Goal: Complete application form

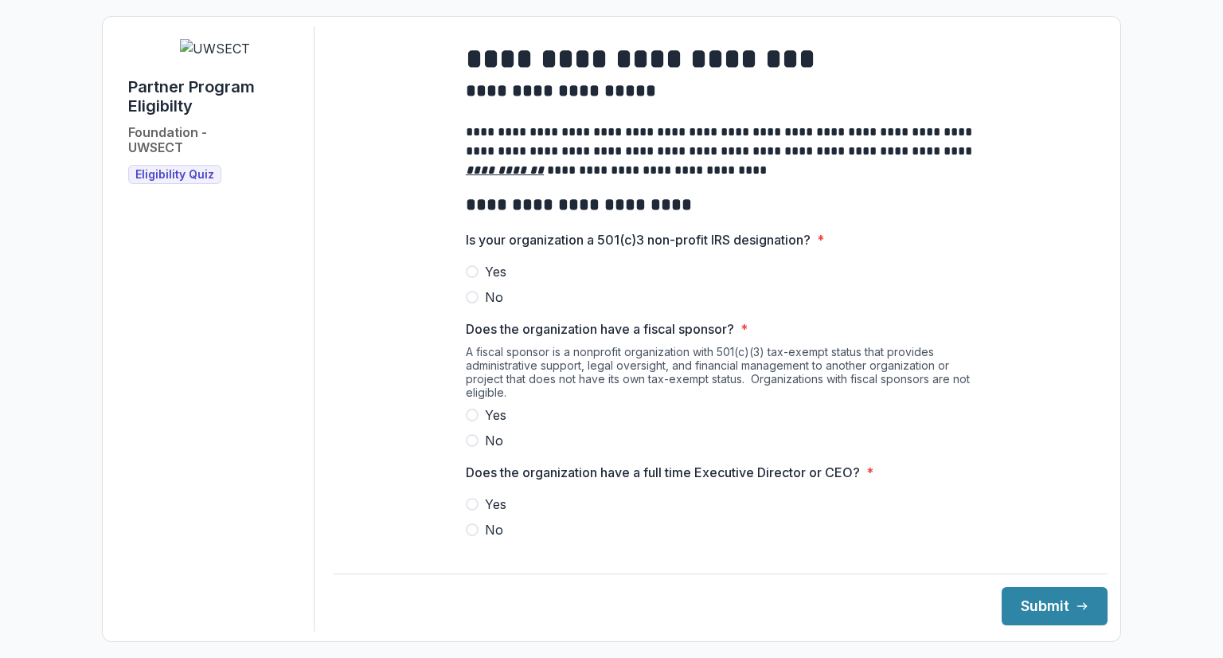
click at [469, 278] on span at bounding box center [472, 271] width 13 height 13
click at [473, 450] on label "No" at bounding box center [720, 440] width 509 height 19
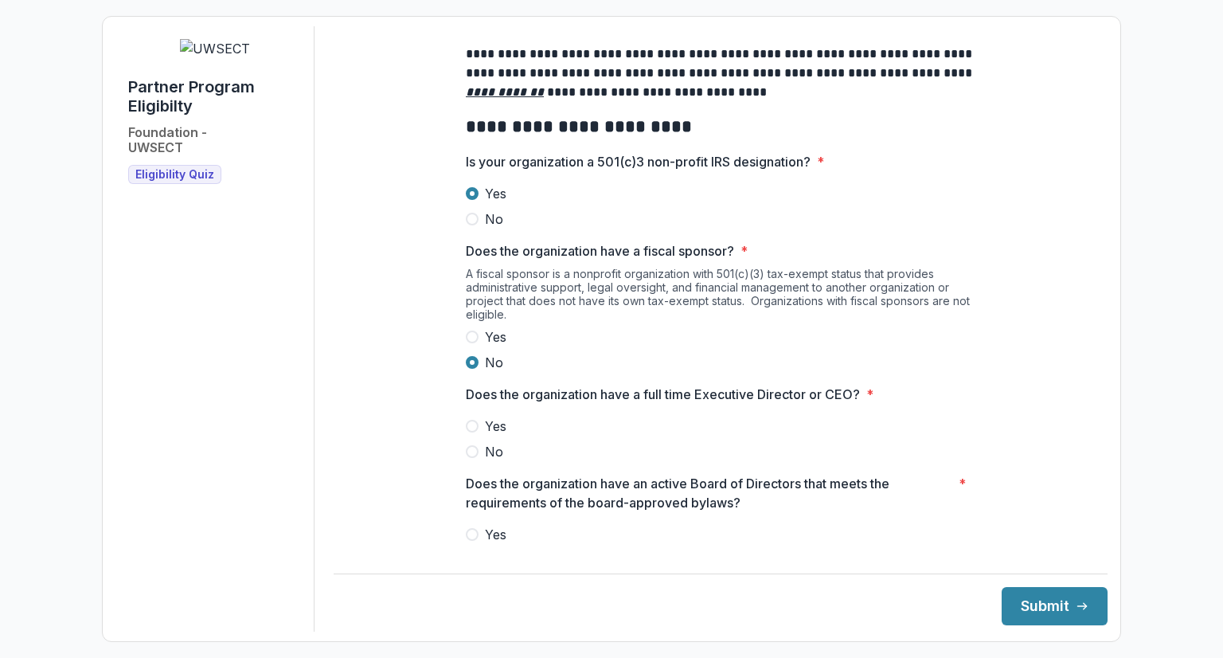
click at [478, 435] on label "Yes" at bounding box center [720, 425] width 509 height 19
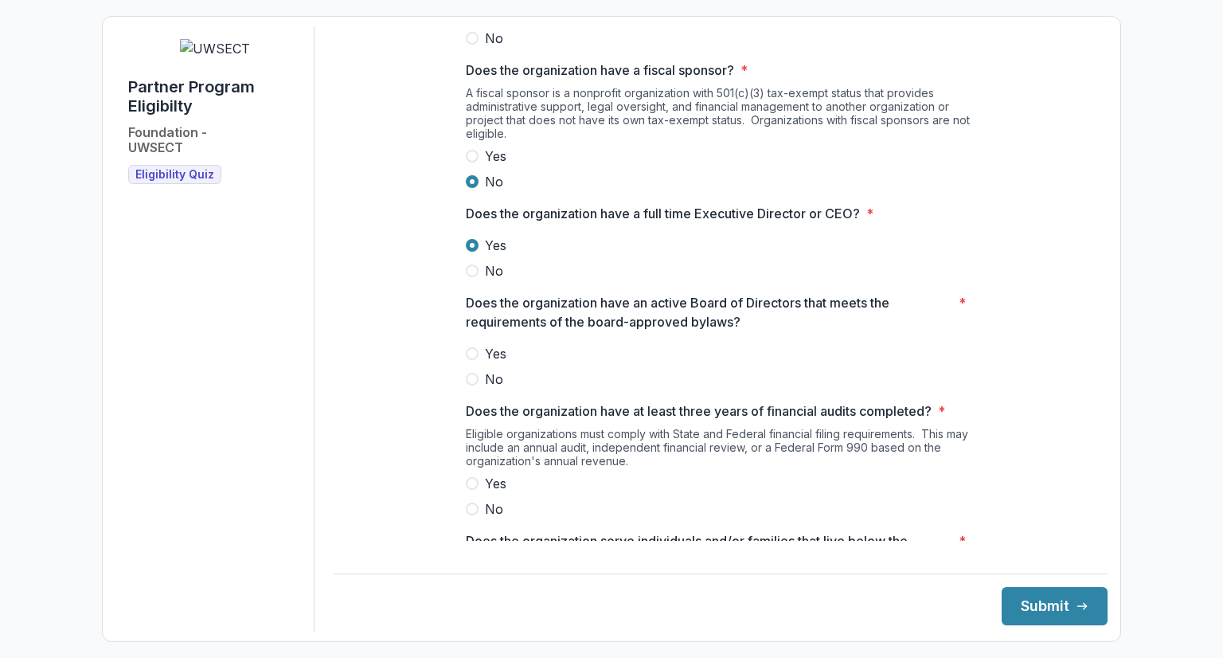
scroll to position [290, 0]
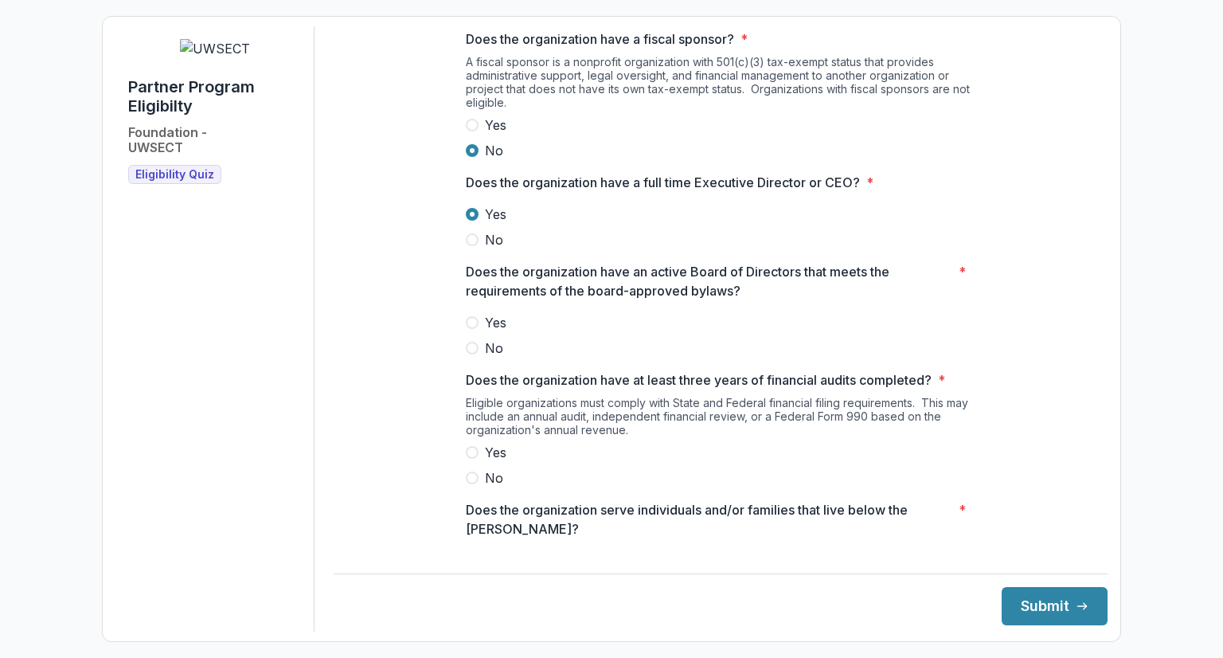
click at [468, 329] on span at bounding box center [472, 322] width 13 height 13
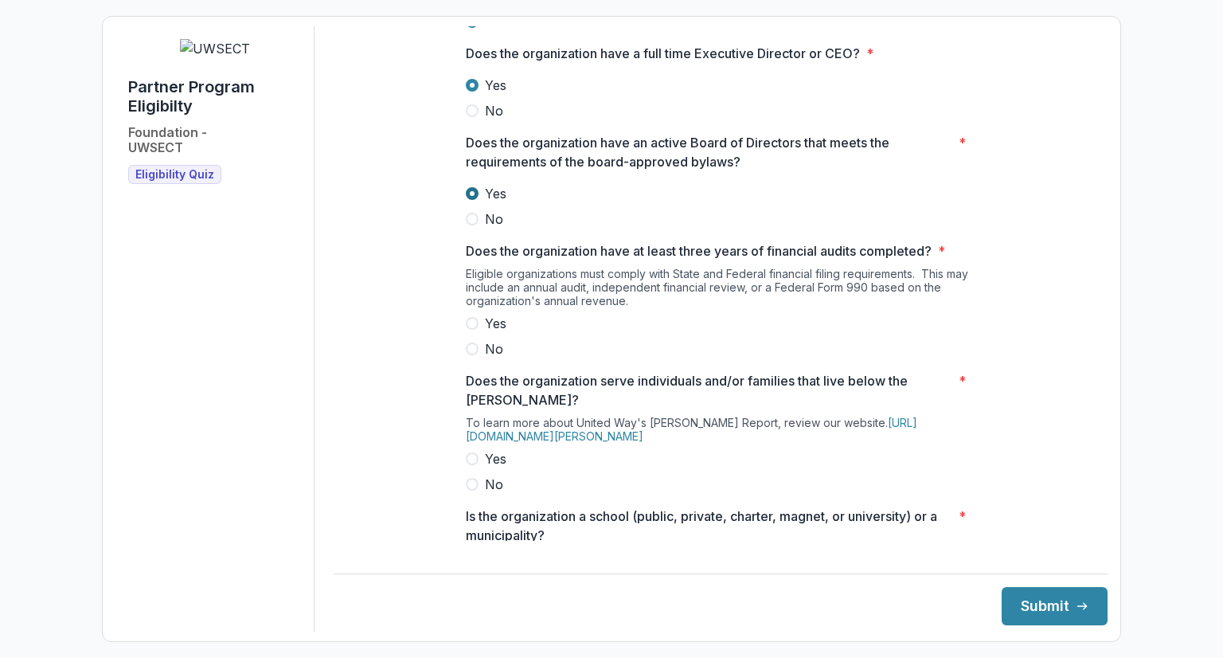
scroll to position [420, 0]
click at [470, 328] on span at bounding box center [472, 321] width 13 height 13
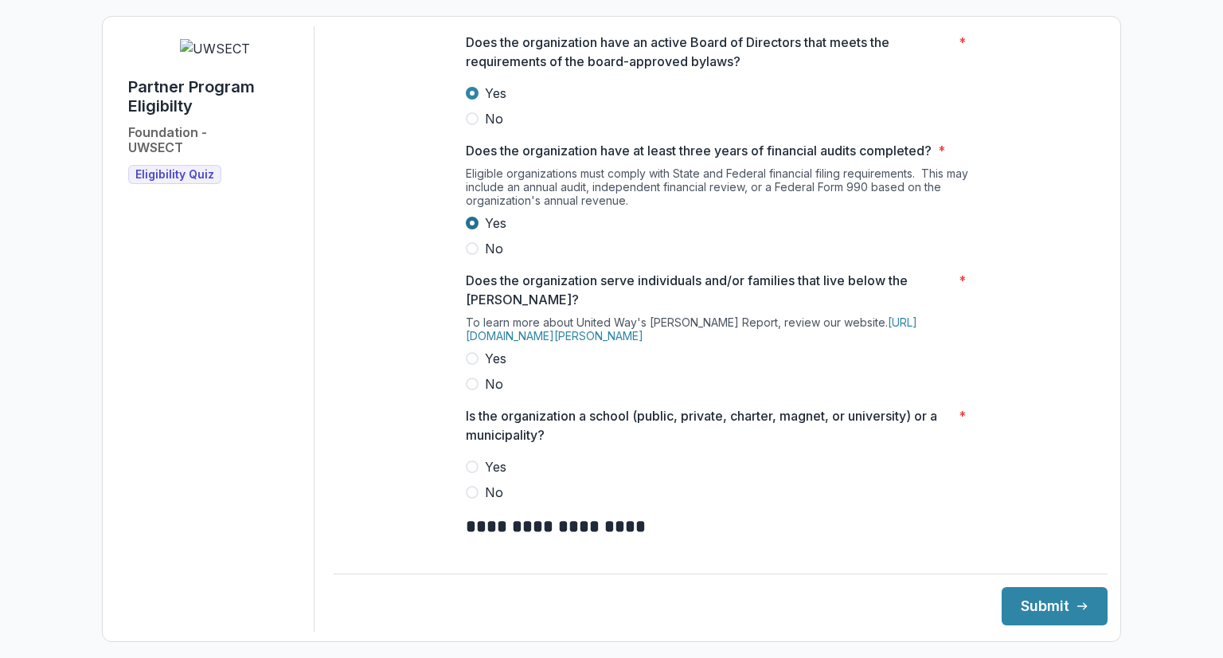
scroll to position [525, 0]
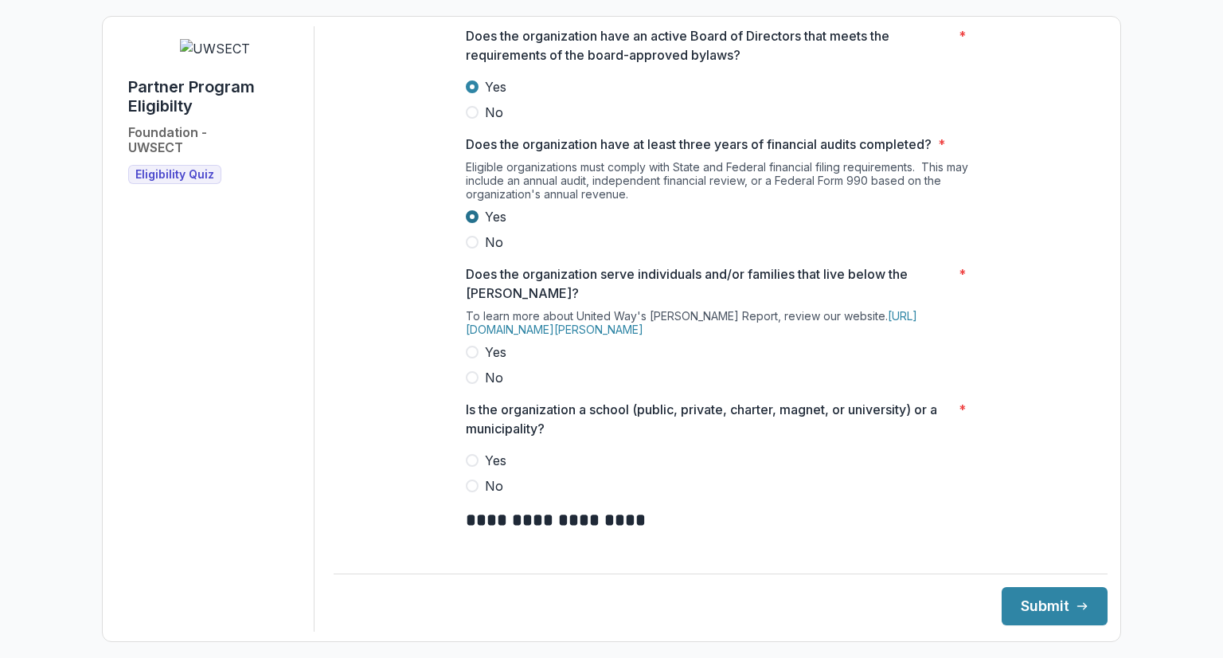
click at [478, 361] on label "Yes" at bounding box center [720, 351] width 509 height 19
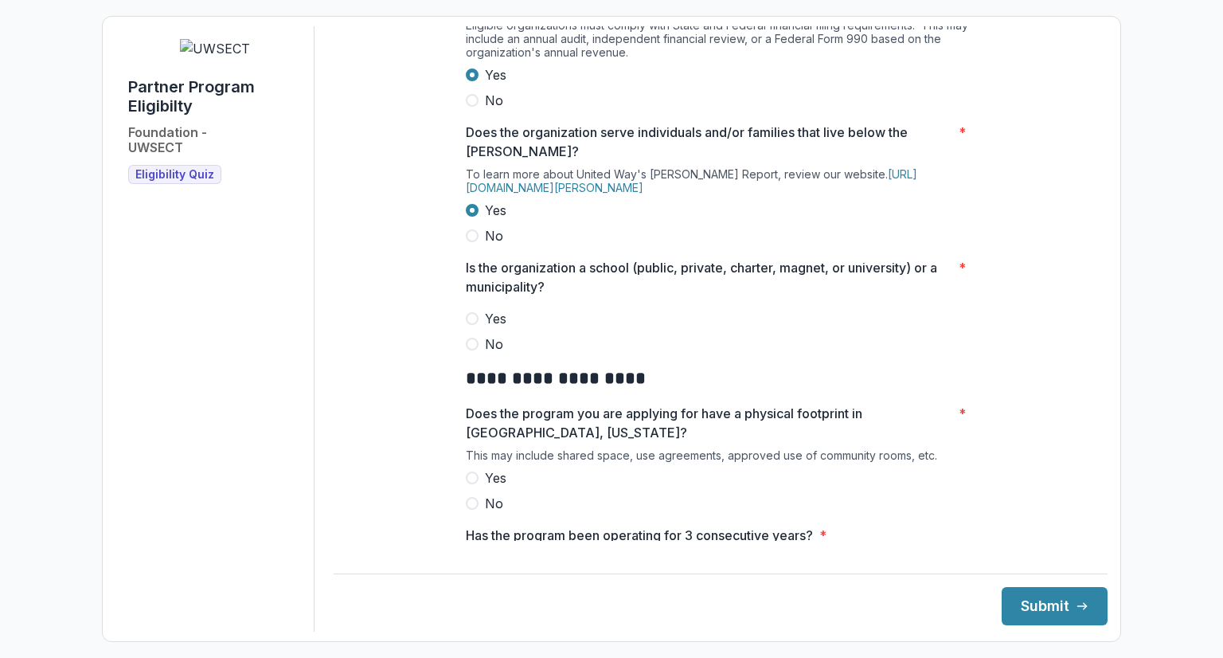
scroll to position [681, 0]
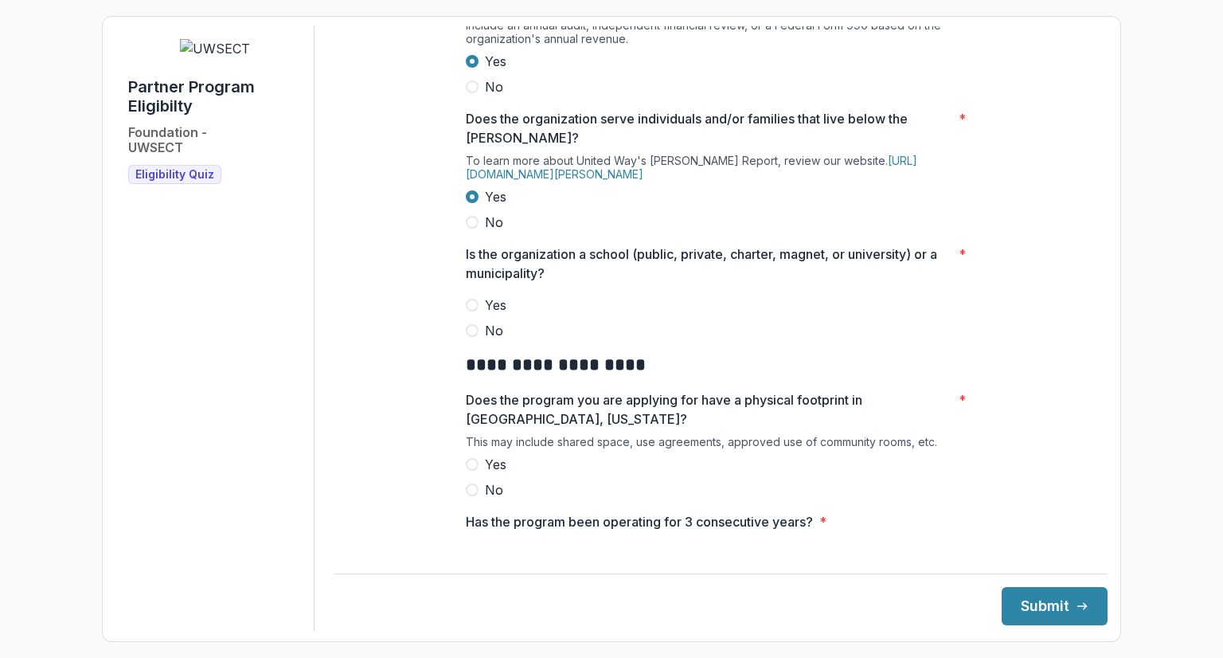
click at [485, 340] on span "No" at bounding box center [494, 330] width 18 height 19
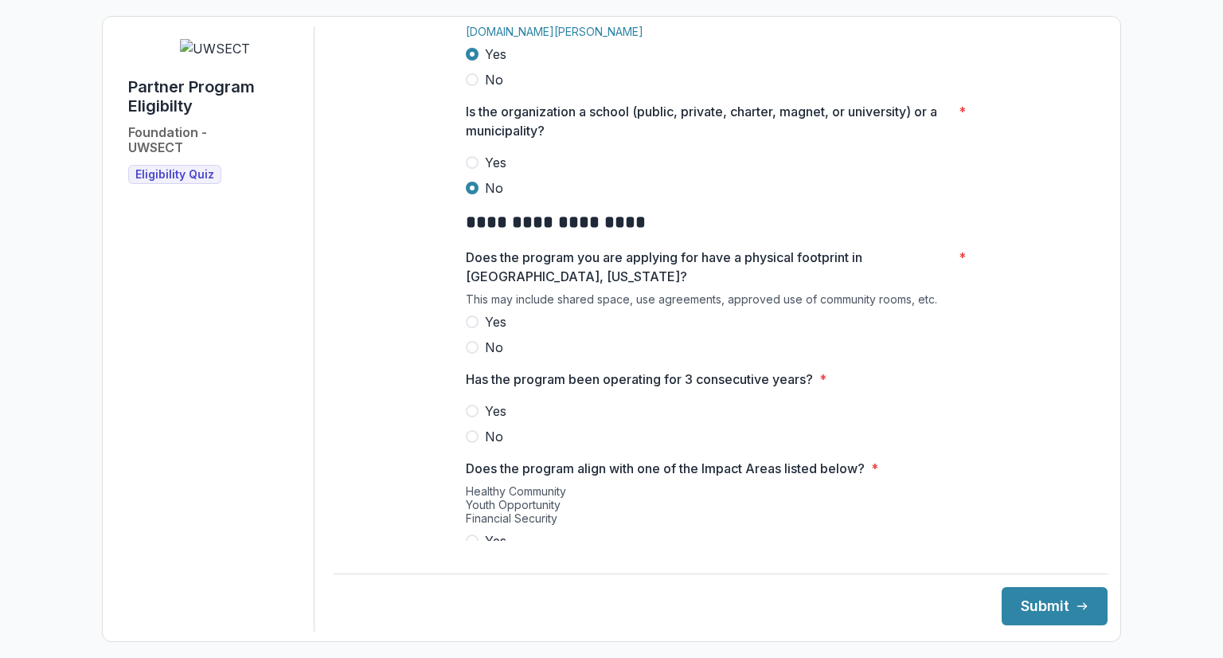
scroll to position [829, 0]
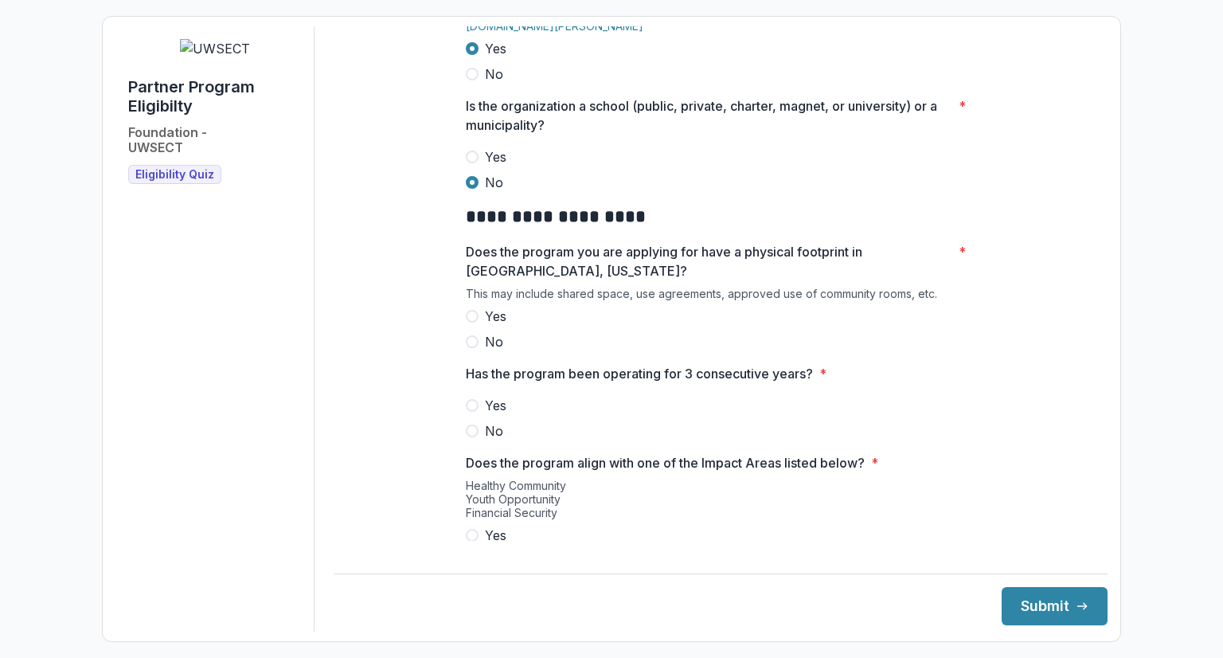
click at [471, 322] on span at bounding box center [472, 316] width 13 height 13
click at [472, 412] on span at bounding box center [472, 405] width 13 height 13
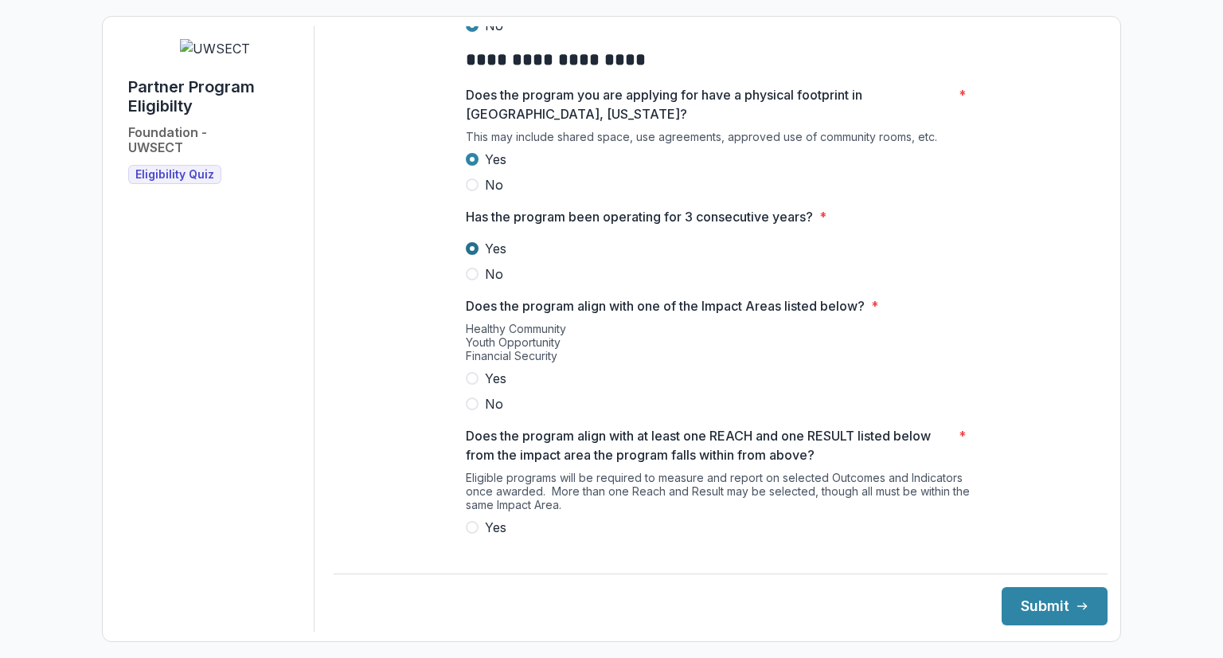
scroll to position [986, 0]
click at [468, 384] on span at bounding box center [472, 377] width 13 height 13
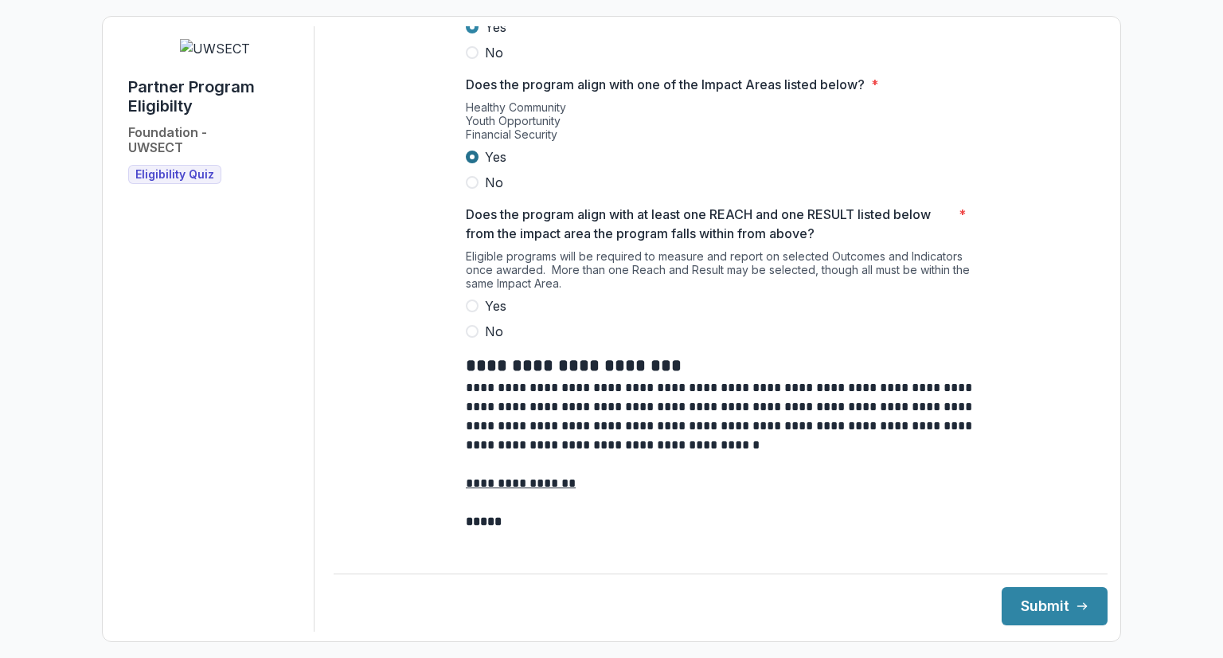
scroll to position [1212, 0]
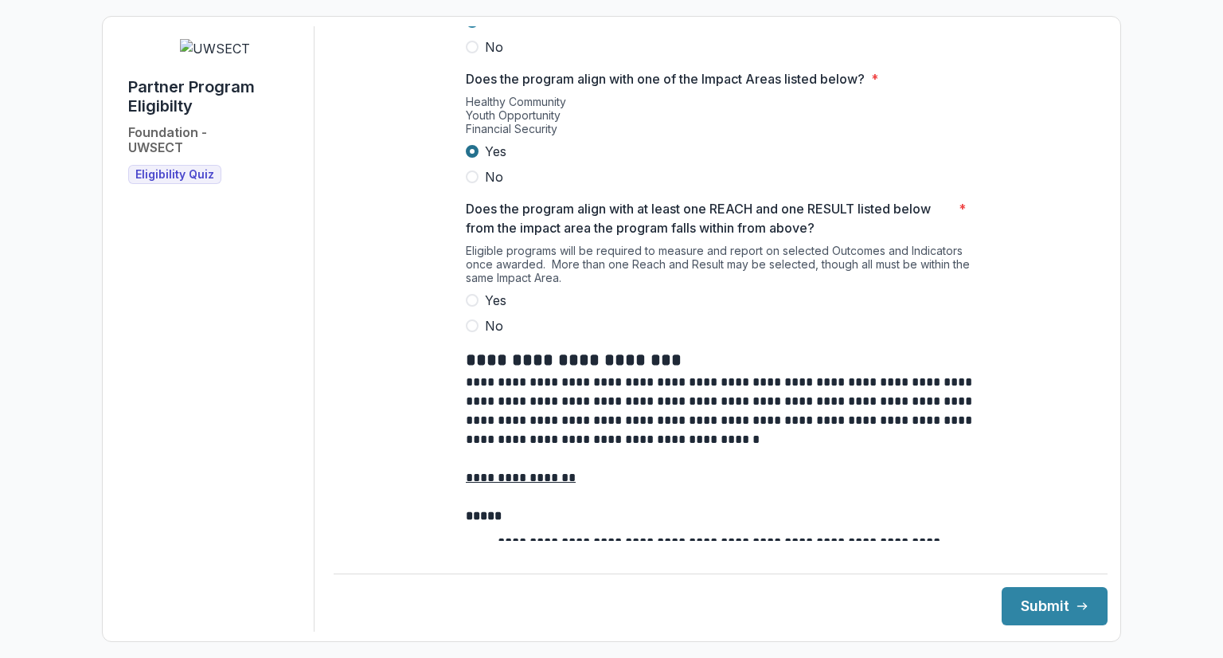
click at [469, 306] on span at bounding box center [472, 300] width 13 height 13
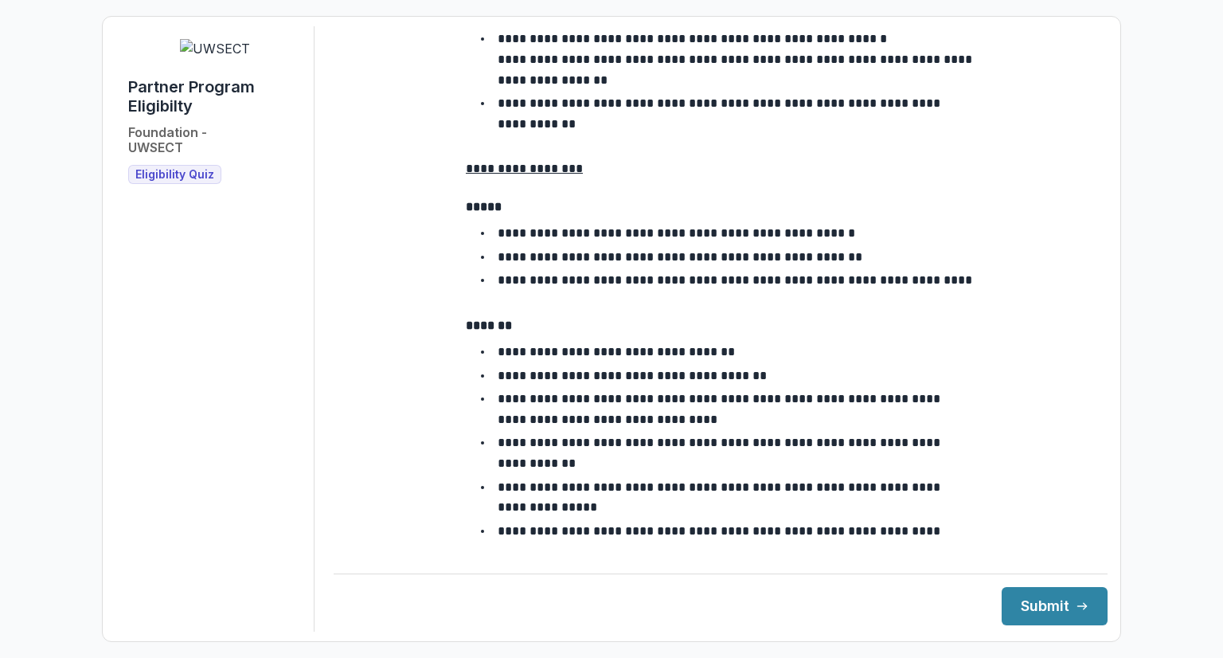
scroll to position [2820, 0]
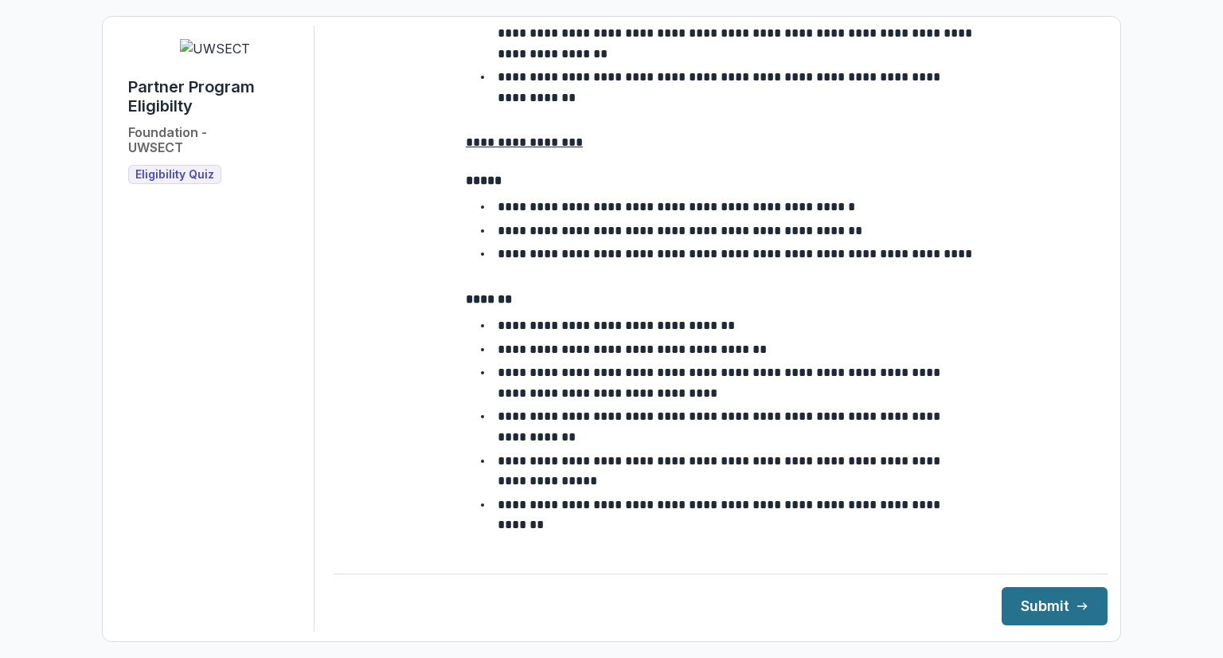
click at [1050, 617] on button "Submit" at bounding box center [1054, 606] width 106 height 38
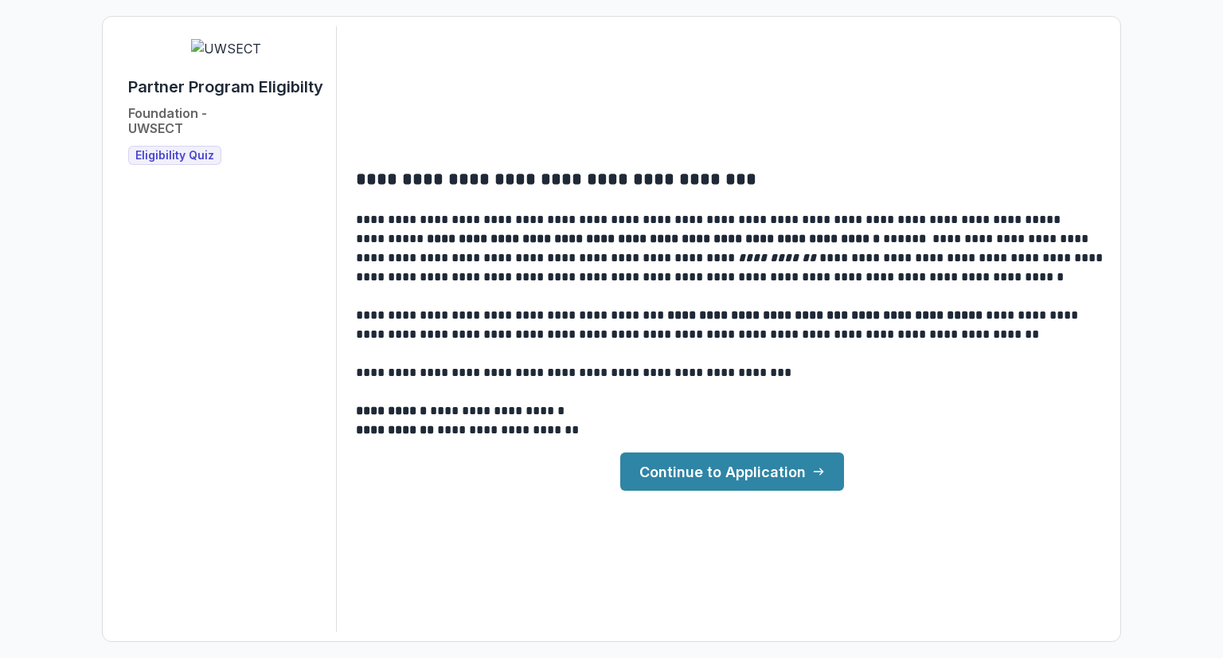
click at [783, 490] on link "Continue to Application" at bounding box center [732, 471] width 224 height 38
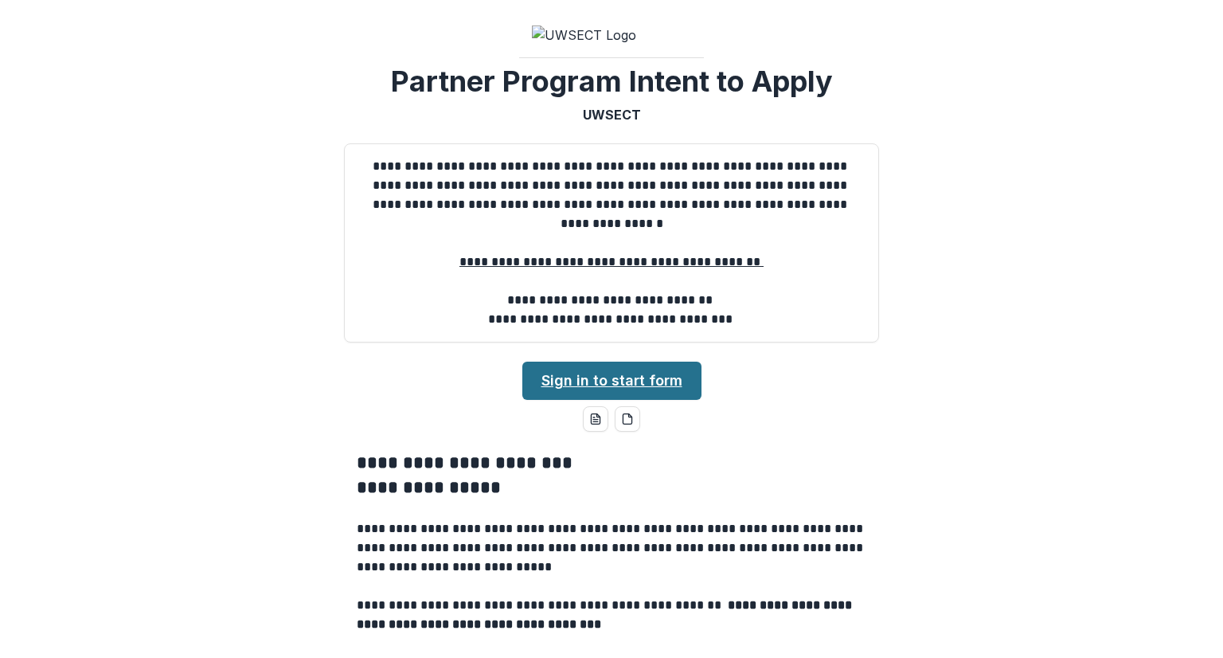
click at [661, 400] on link "Sign in to start form" at bounding box center [611, 380] width 179 height 38
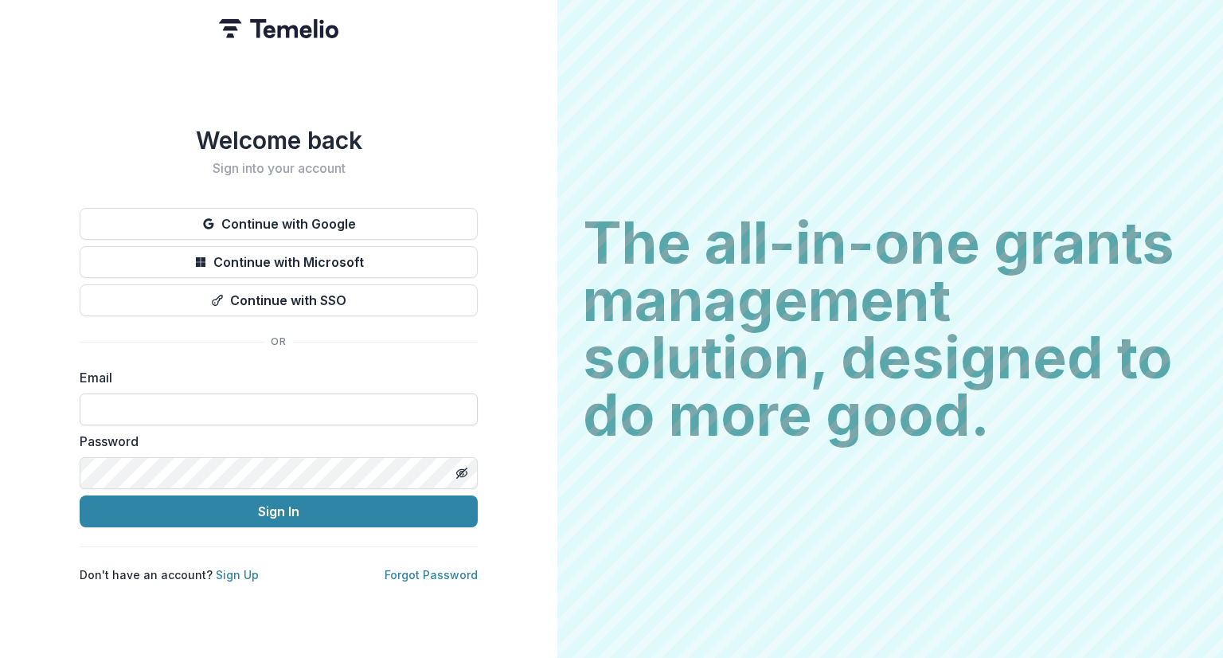
click at [136, 406] on input at bounding box center [279, 409] width 398 height 32
type input "**********"
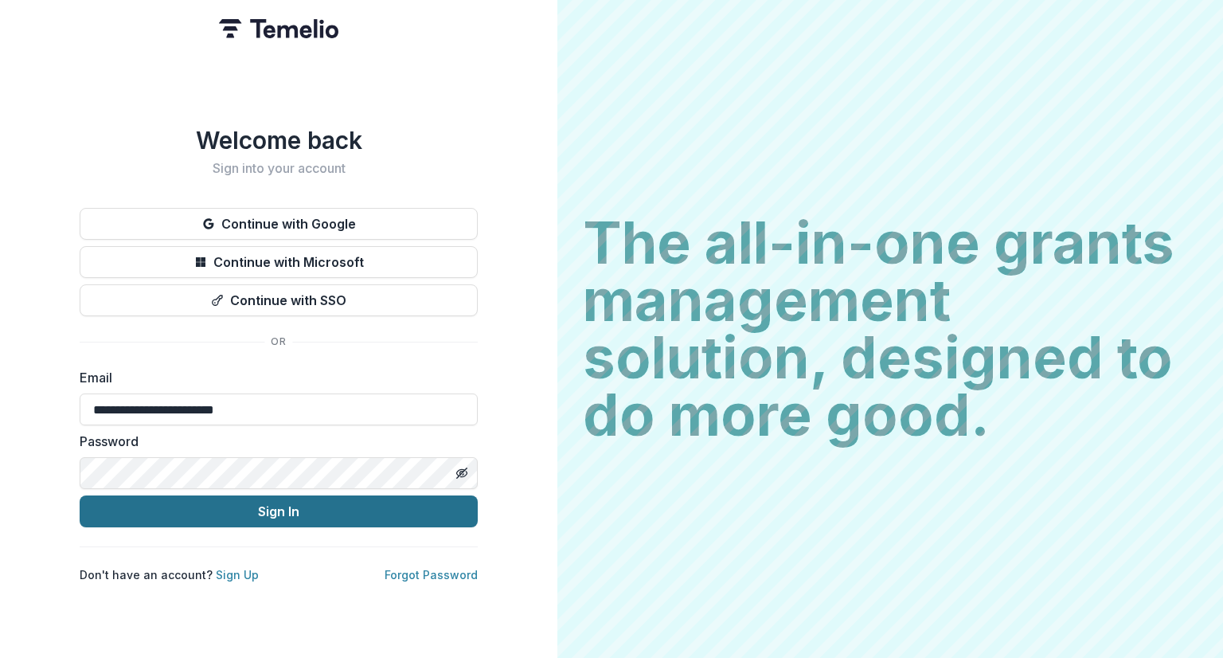
click at [214, 510] on button "Sign In" at bounding box center [279, 511] width 398 height 32
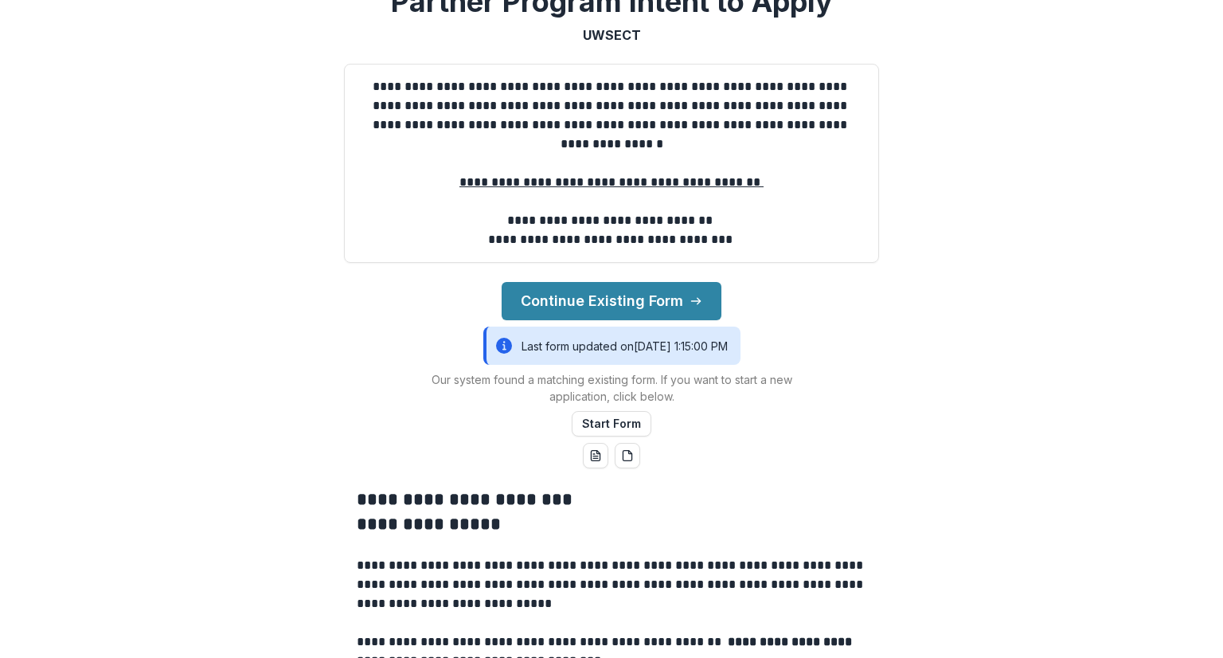
scroll to position [116, 0]
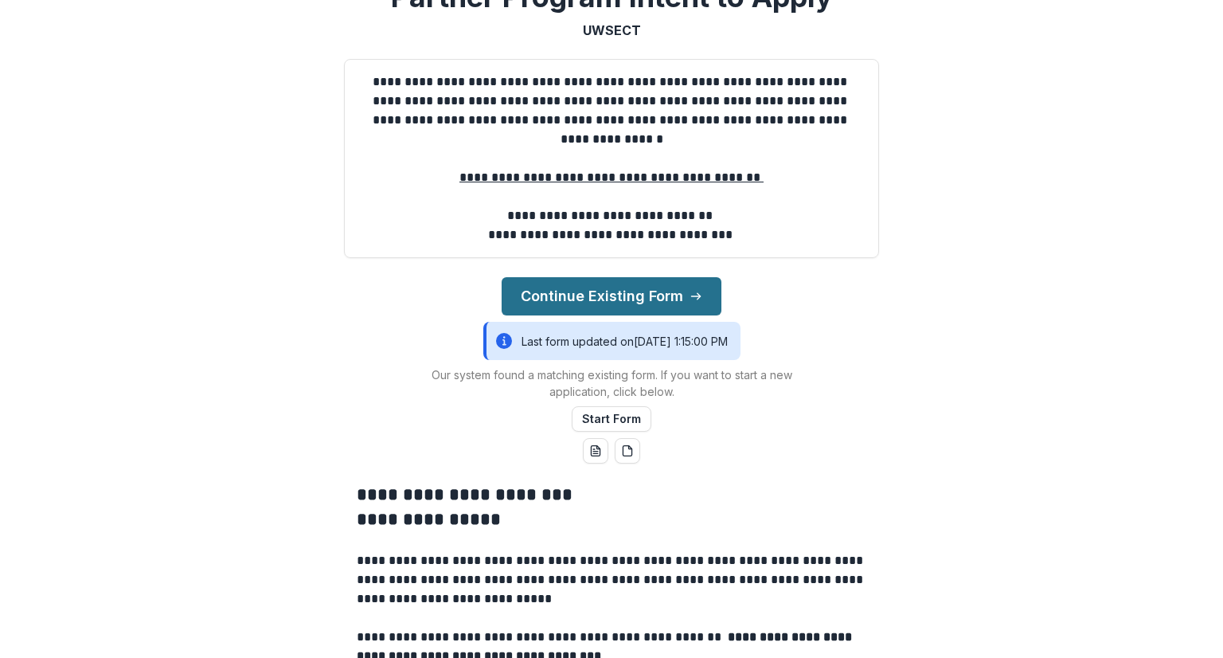
click at [665, 315] on button "Continue Existing Form" at bounding box center [611, 296] width 220 height 38
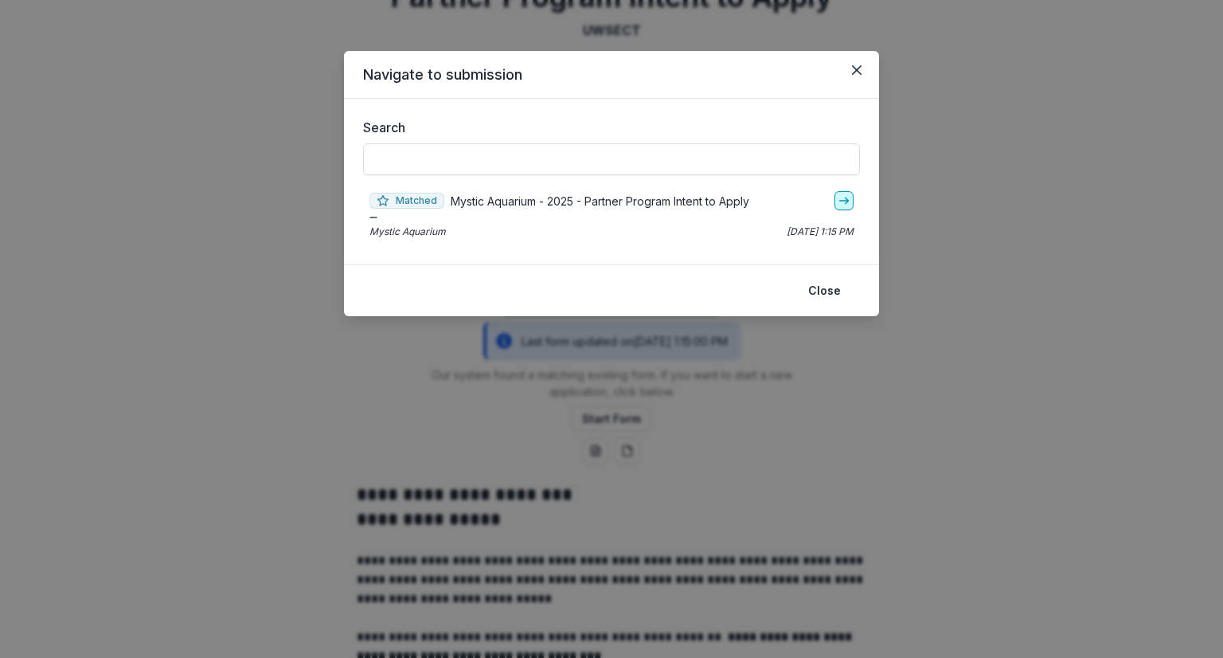
click at [844, 201] on line "go-to" at bounding box center [843, 201] width 9 height 0
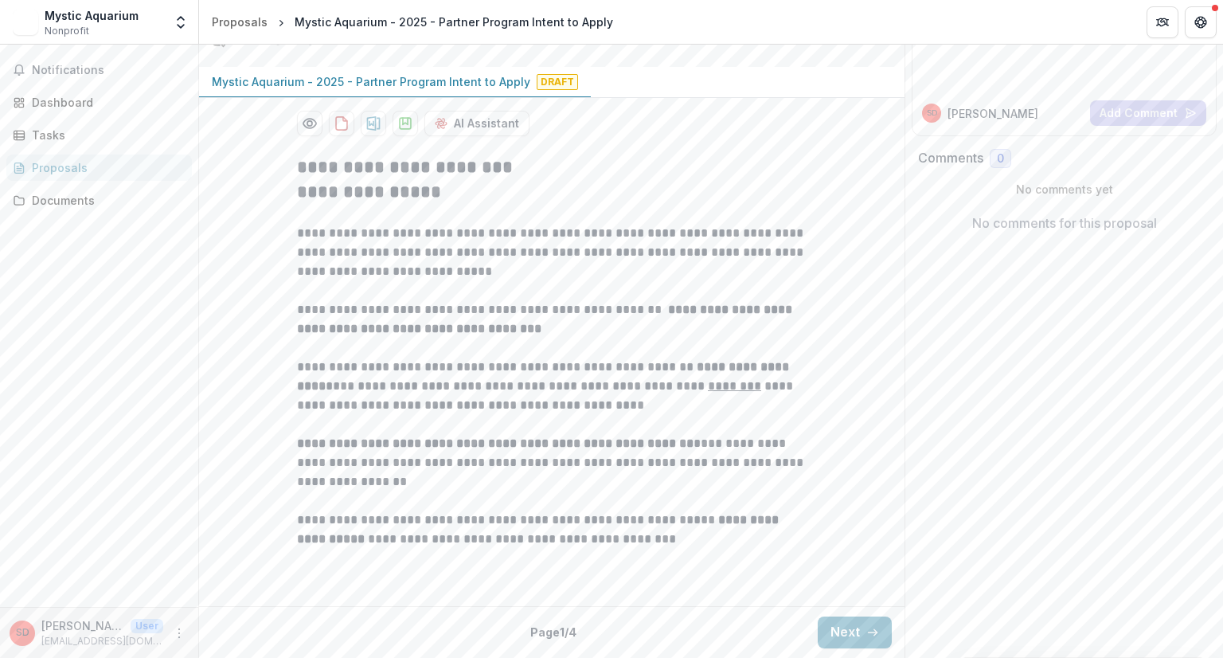
scroll to position [321, 0]
click at [854, 633] on button "Next" at bounding box center [855, 632] width 74 height 32
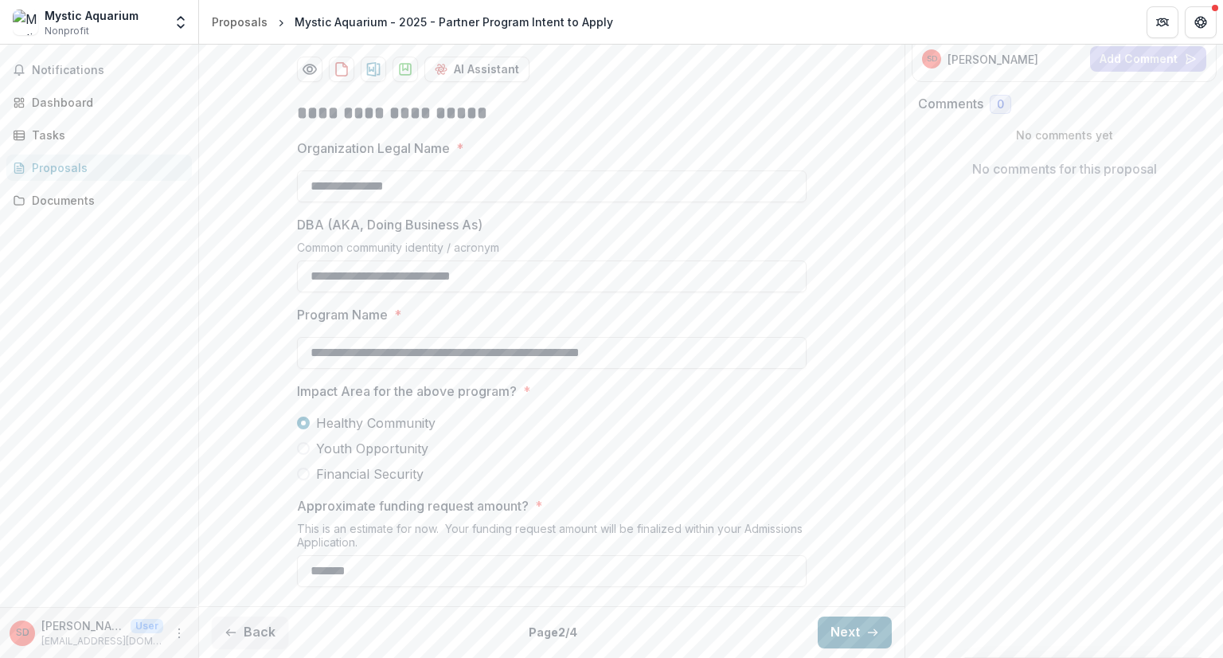
scroll to position [375, 0]
click at [866, 634] on icon "button" at bounding box center [872, 632] width 13 height 13
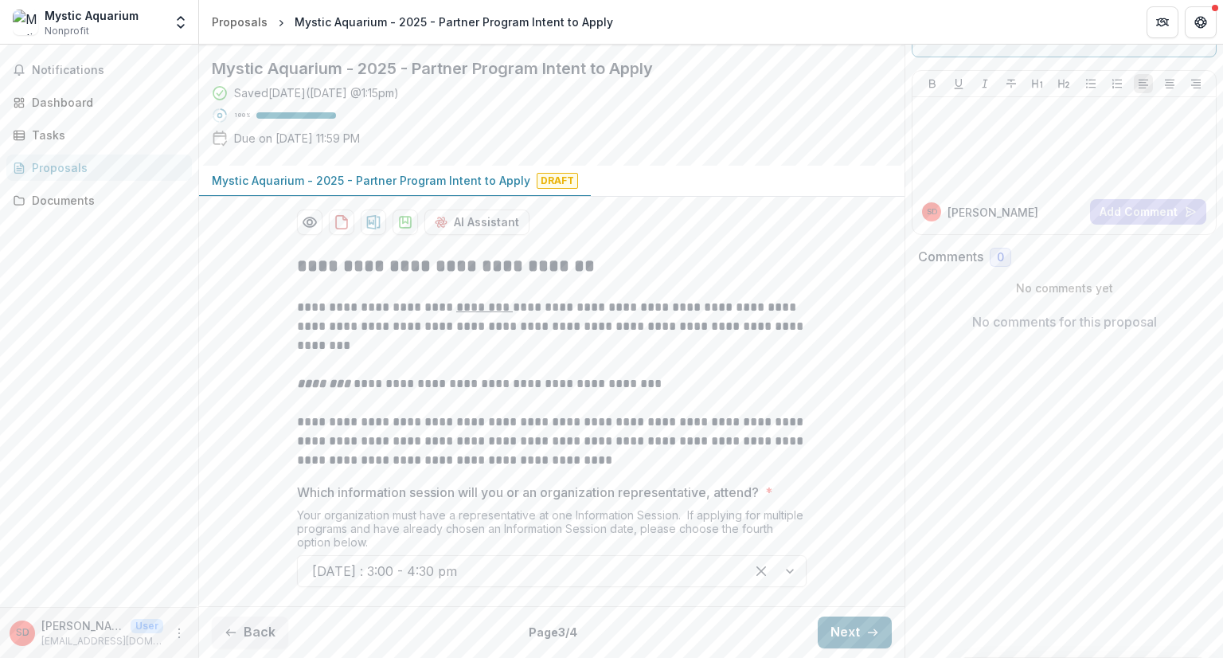
scroll to position [222, 0]
click at [855, 631] on button "Next" at bounding box center [855, 632] width 74 height 32
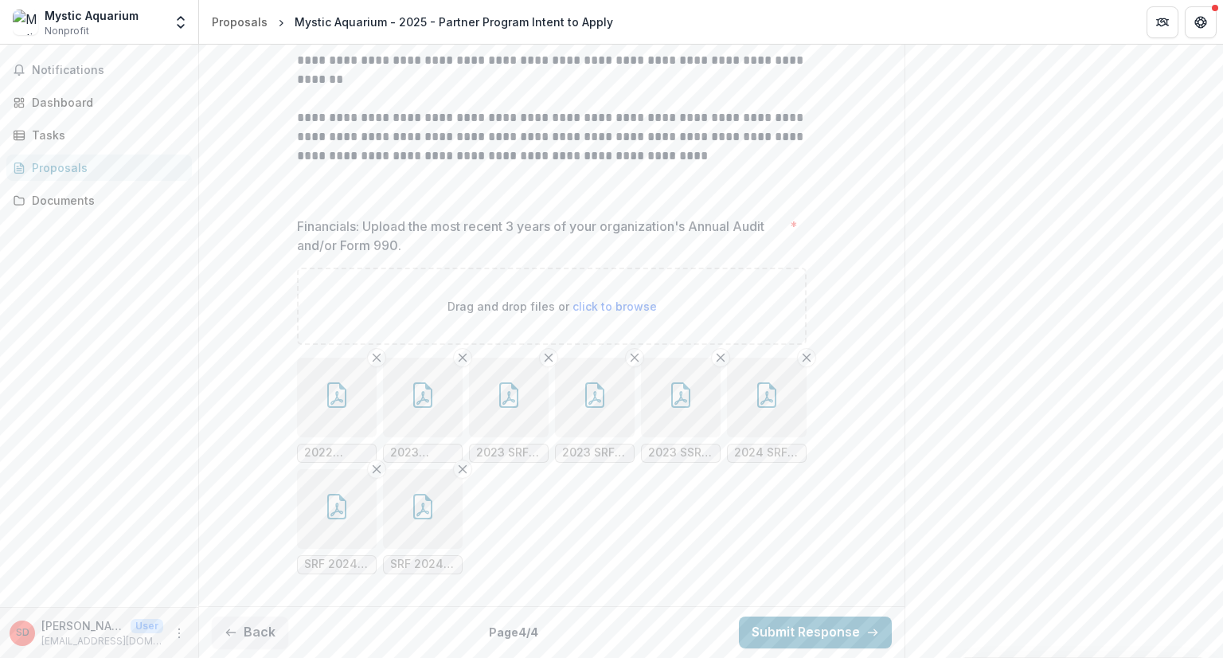
scroll to position [679, 0]
click at [516, 412] on button "button" at bounding box center [509, 397] width 80 height 80
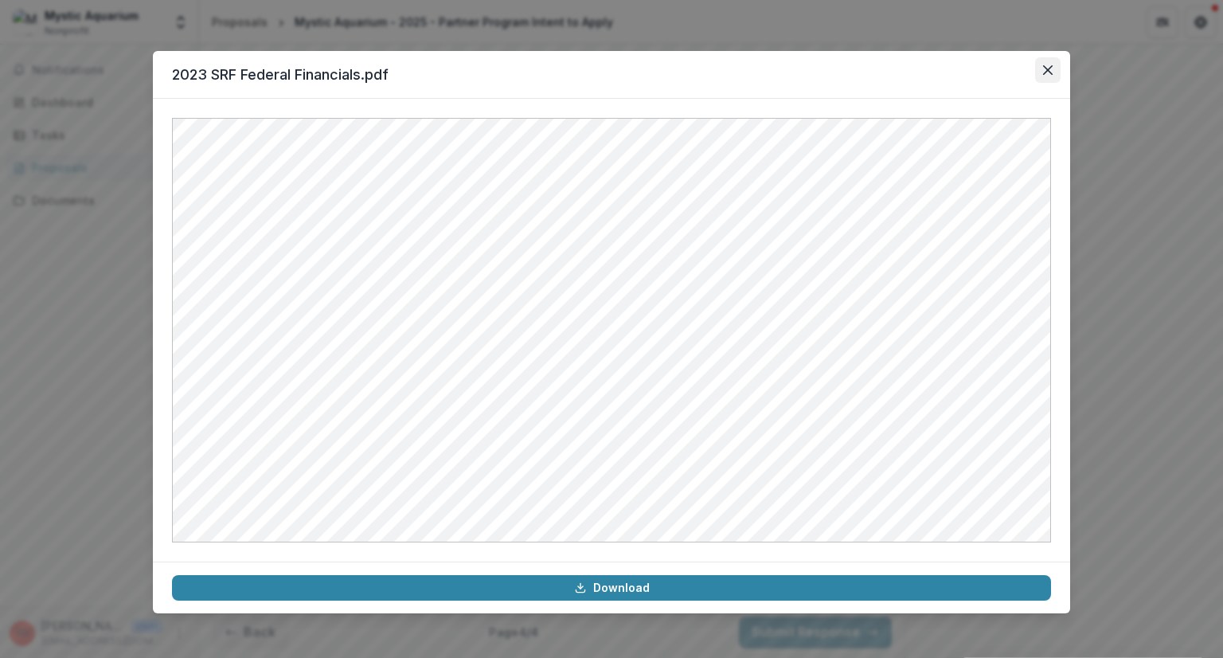
click at [1048, 71] on icon "Close" at bounding box center [1048, 70] width 10 height 10
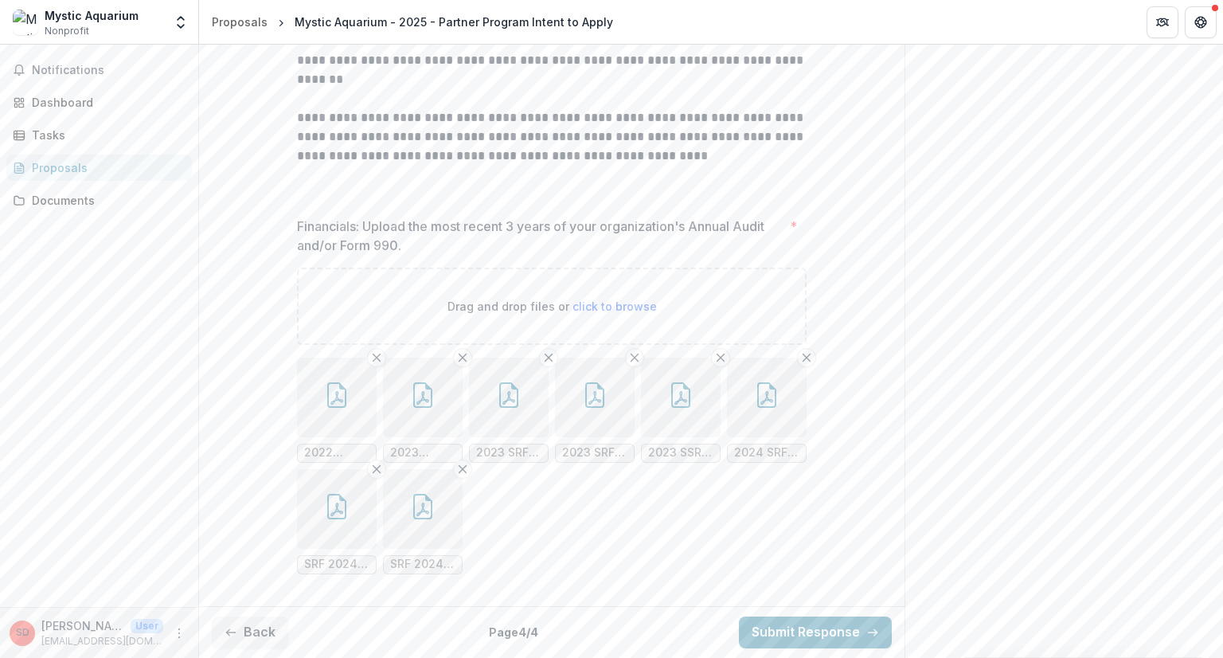
click at [595, 398] on icon "button" at bounding box center [594, 394] width 25 height 25
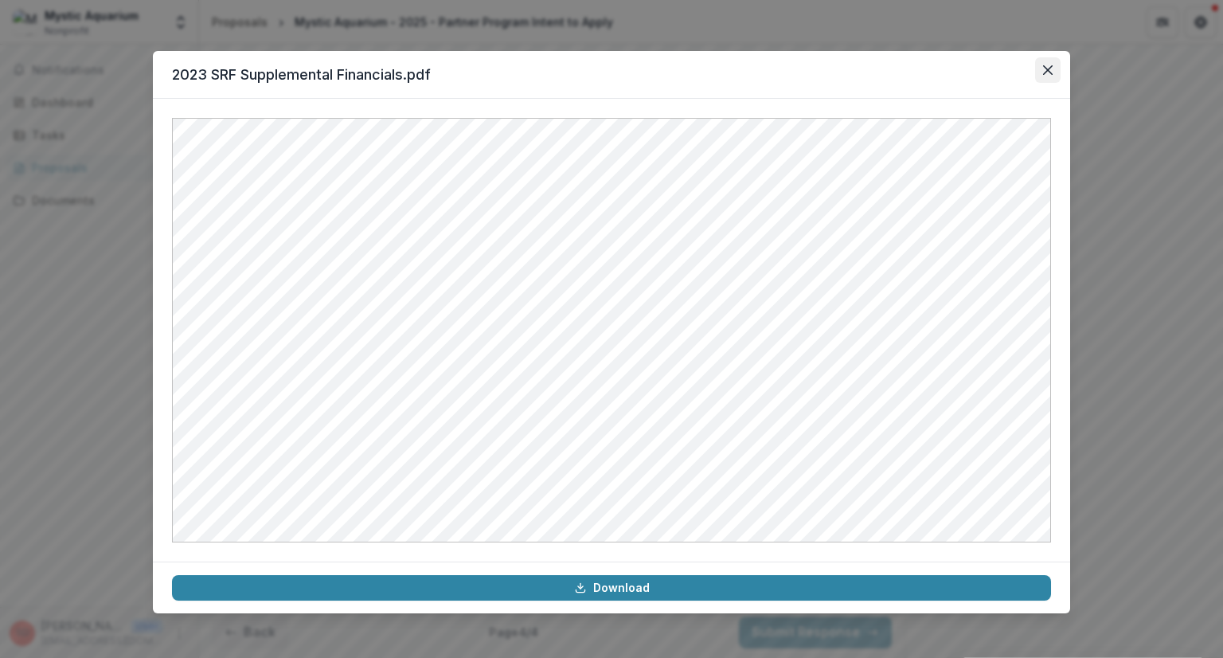
click at [1048, 70] on icon "Close" at bounding box center [1048, 70] width 10 height 10
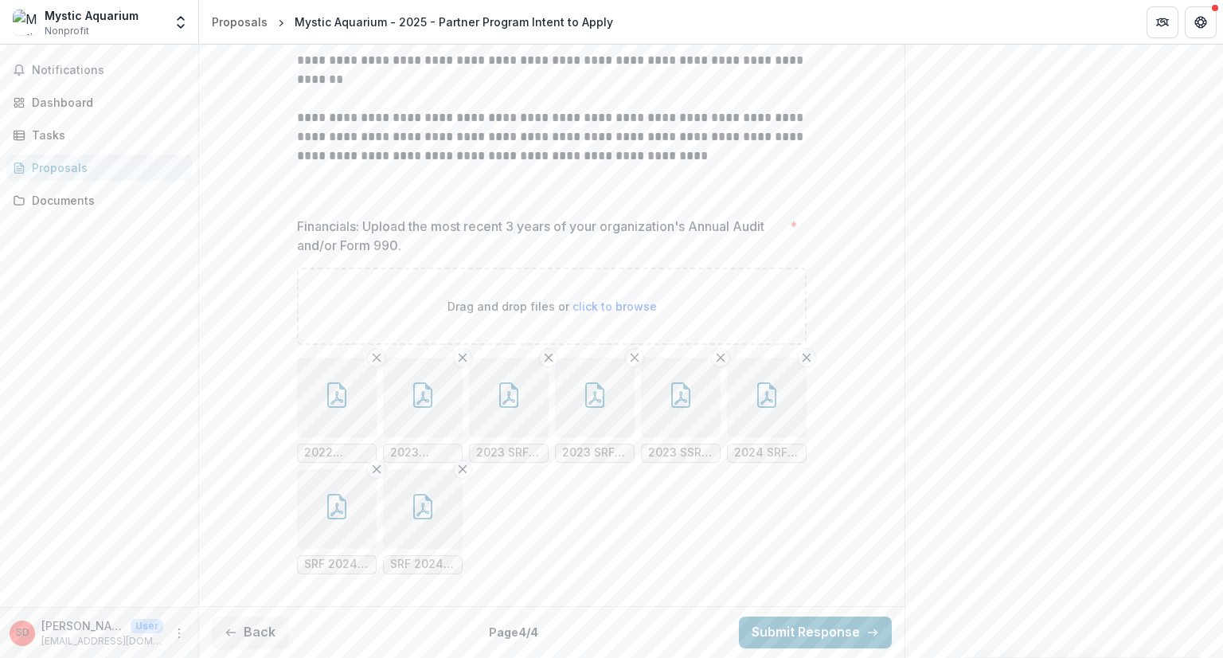
click at [673, 396] on icon "button" at bounding box center [680, 394] width 25 height 25
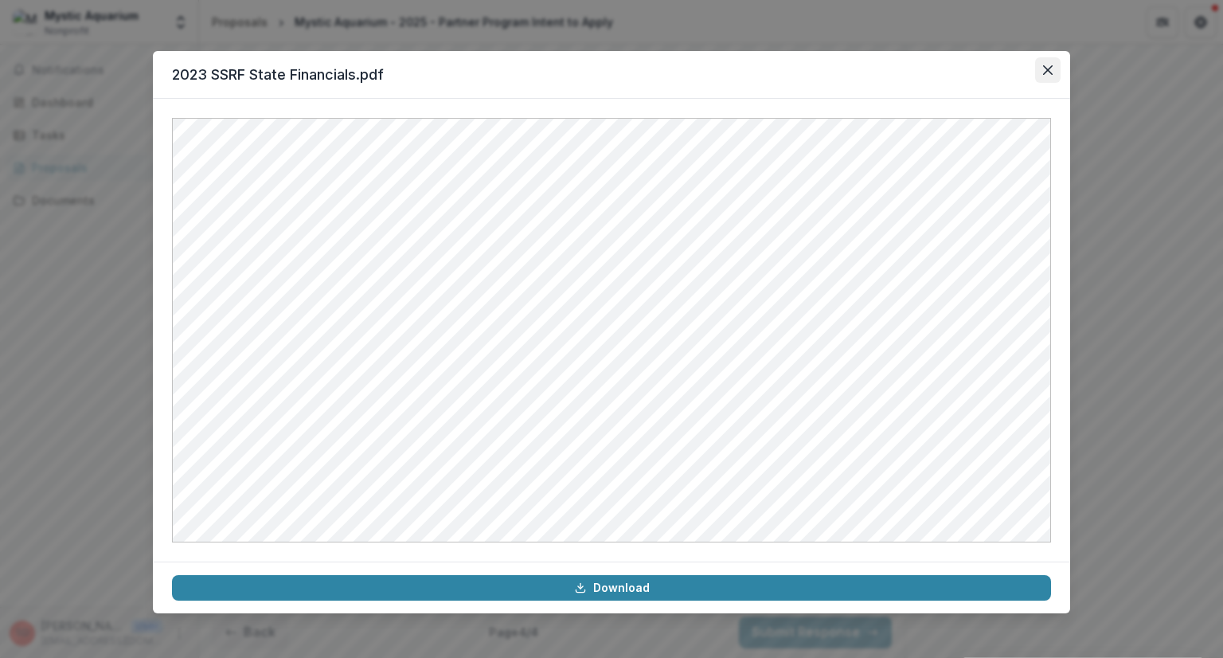
click at [1048, 70] on icon "Close" at bounding box center [1048, 70] width 10 height 10
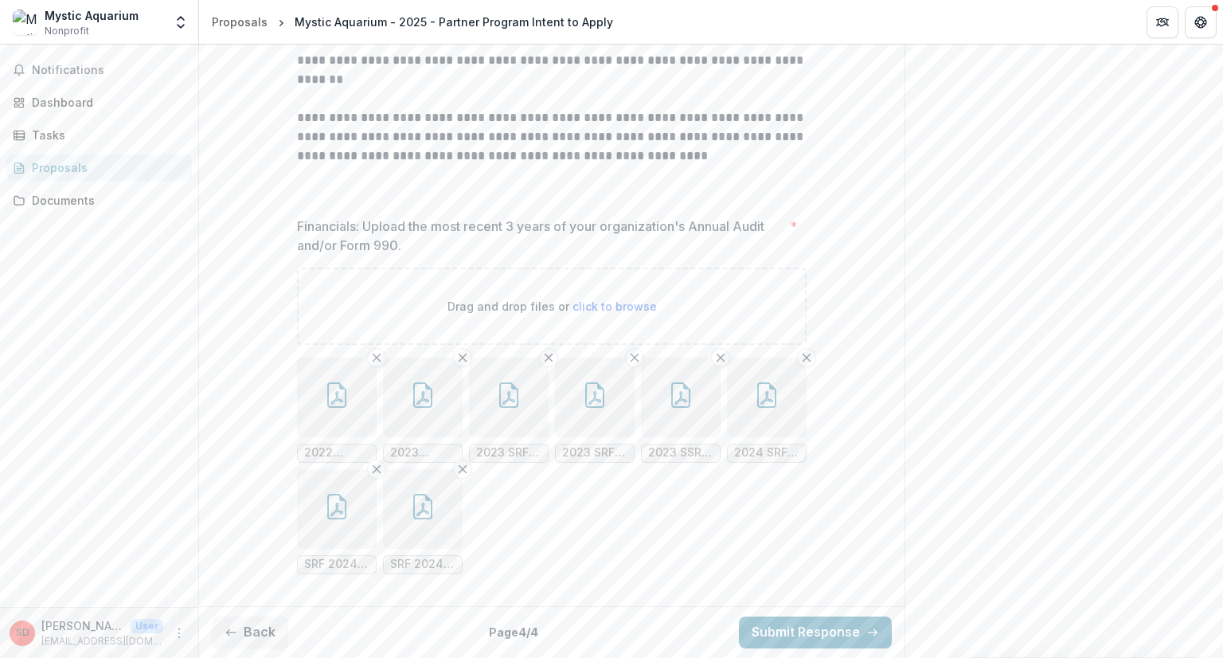
click at [765, 404] on icon "button" at bounding box center [766, 394] width 25 height 25
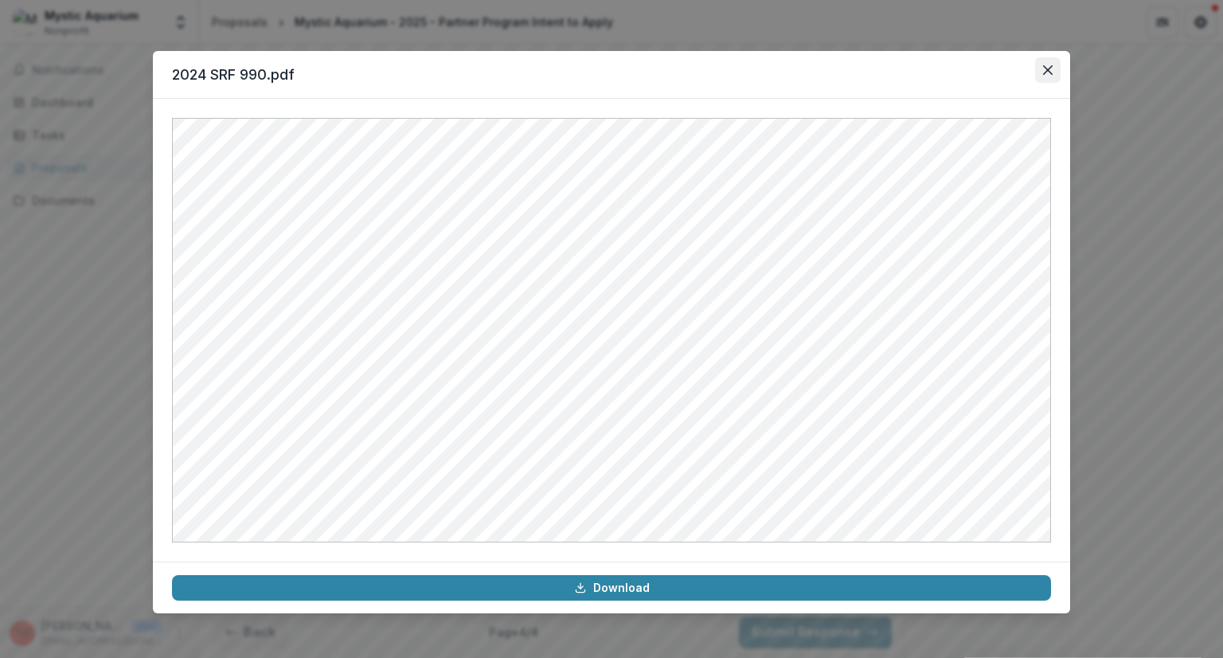
click at [1048, 70] on icon "Close" at bounding box center [1048, 70] width 10 height 10
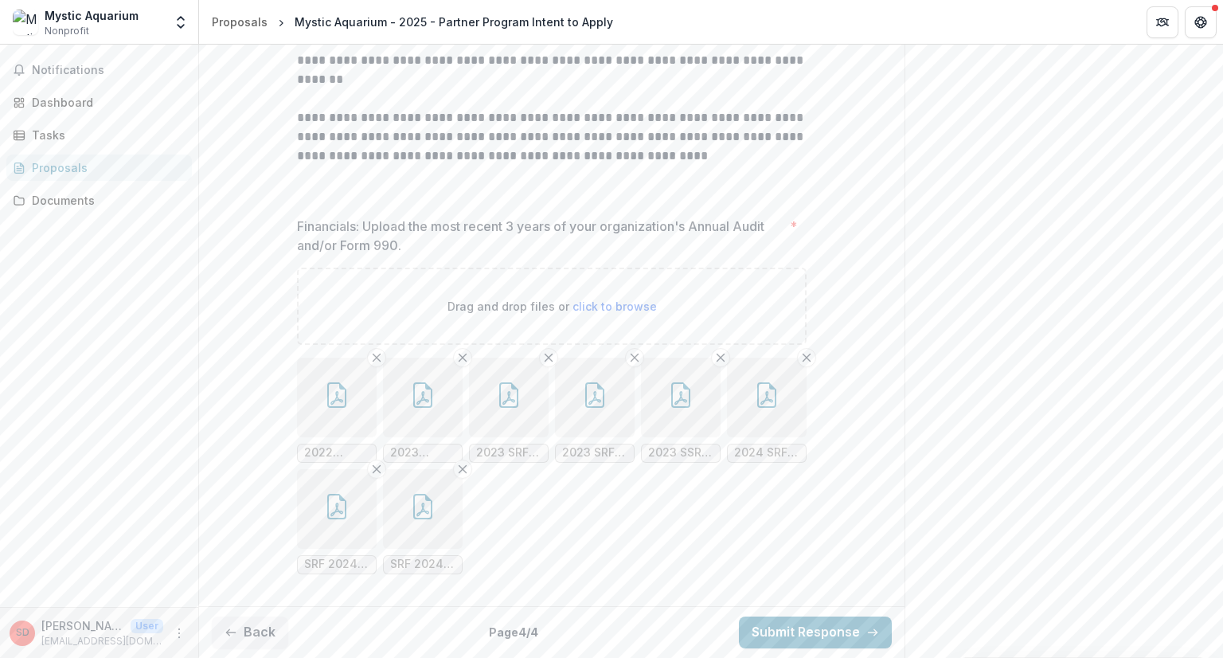
click at [331, 516] on icon "button" at bounding box center [336, 506] width 25 height 25
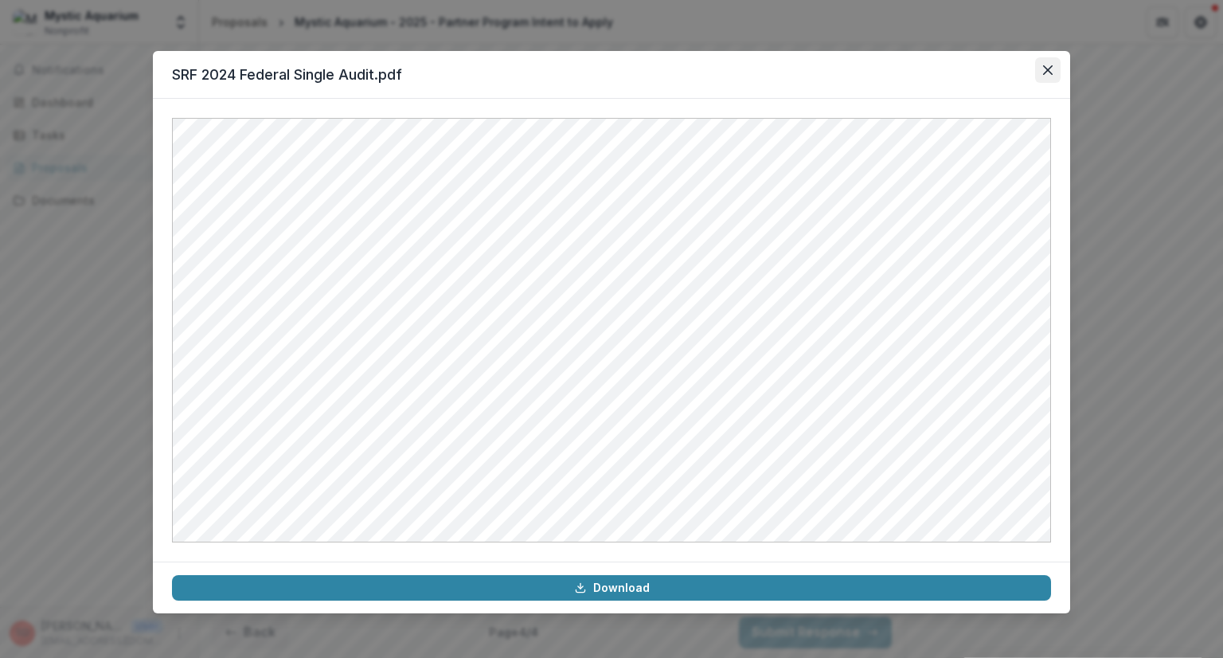
click at [1052, 71] on icon "Close" at bounding box center [1048, 70] width 10 height 10
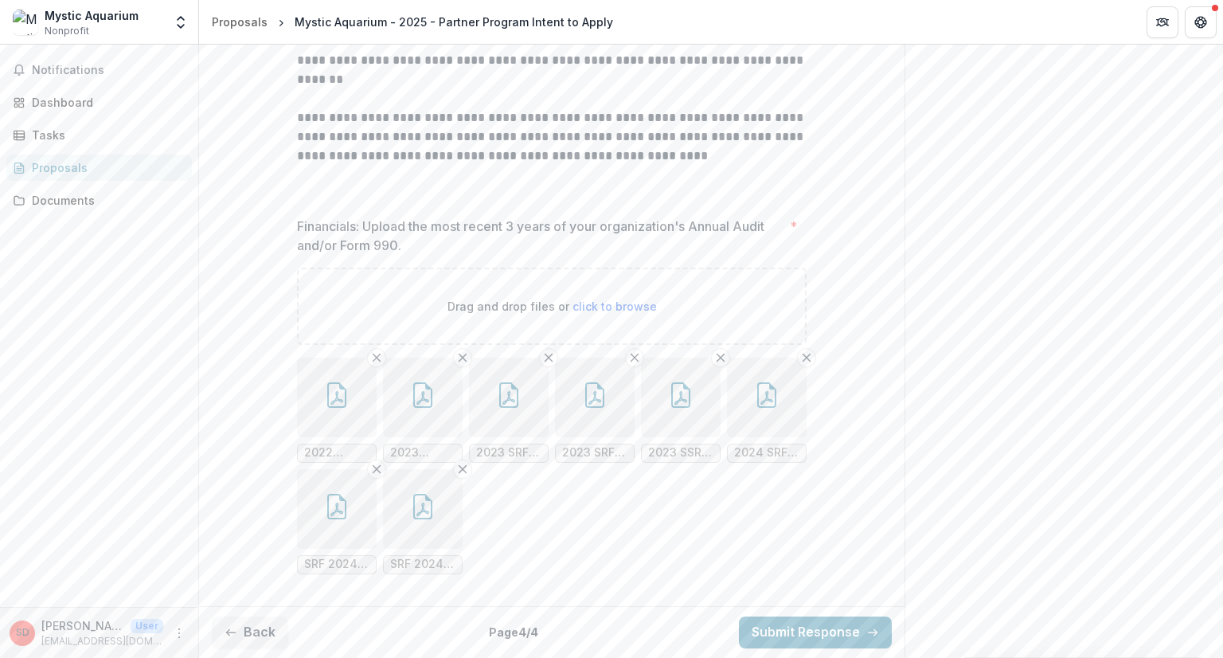
click at [428, 510] on icon "button" at bounding box center [422, 506] width 19 height 25
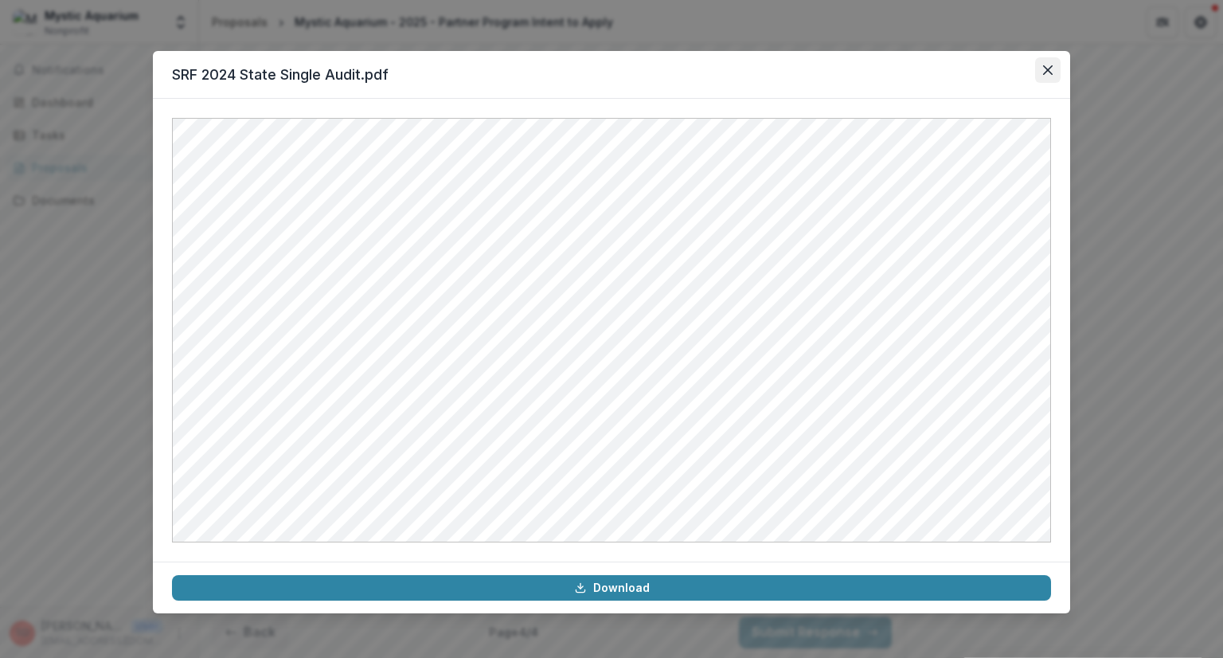
click at [1048, 70] on icon "Close" at bounding box center [1048, 70] width 10 height 10
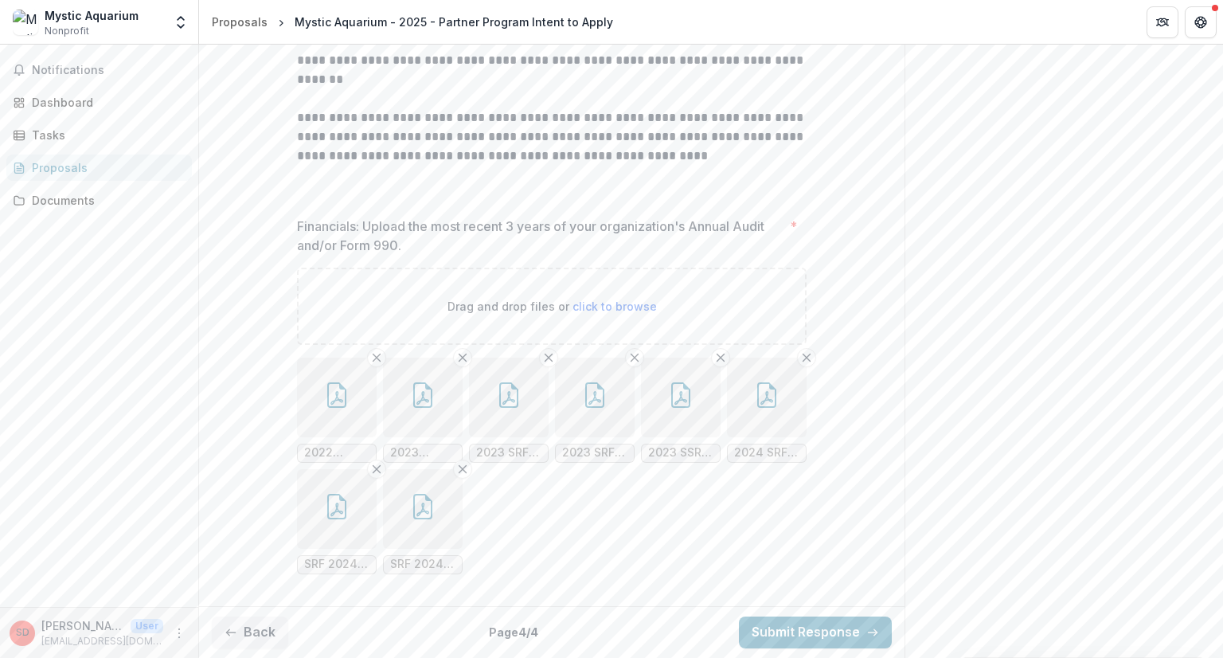
click at [427, 394] on icon "button" at bounding box center [422, 394] width 25 height 25
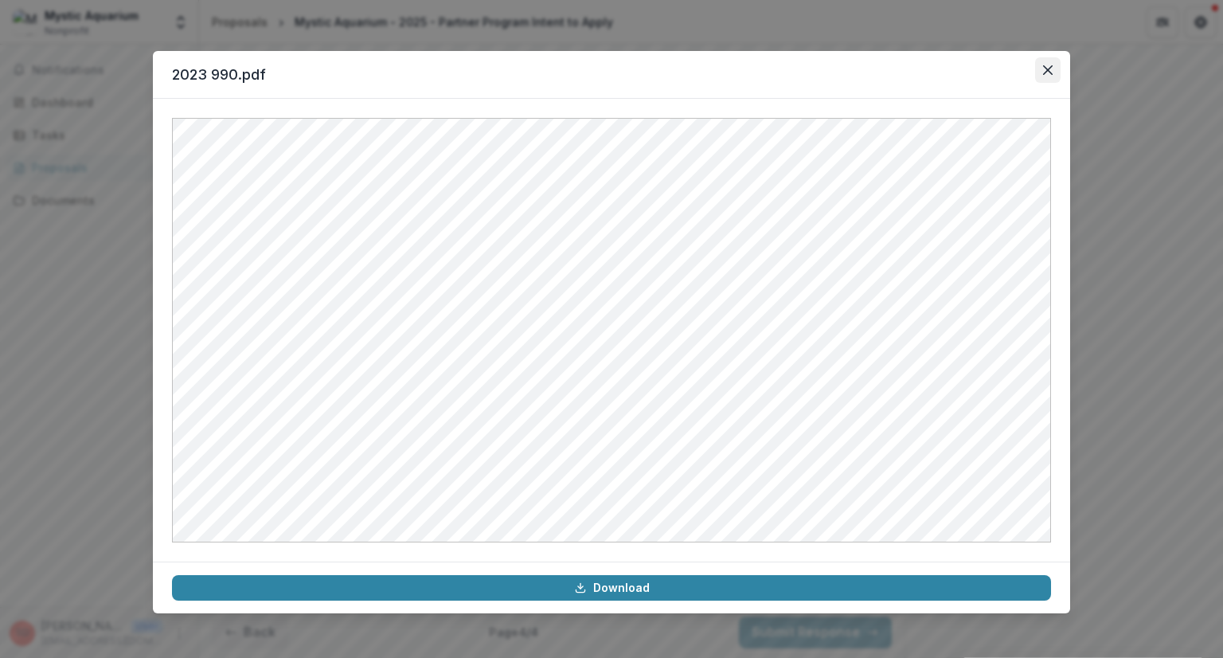
click at [1048, 70] on icon "Close" at bounding box center [1048, 70] width 10 height 10
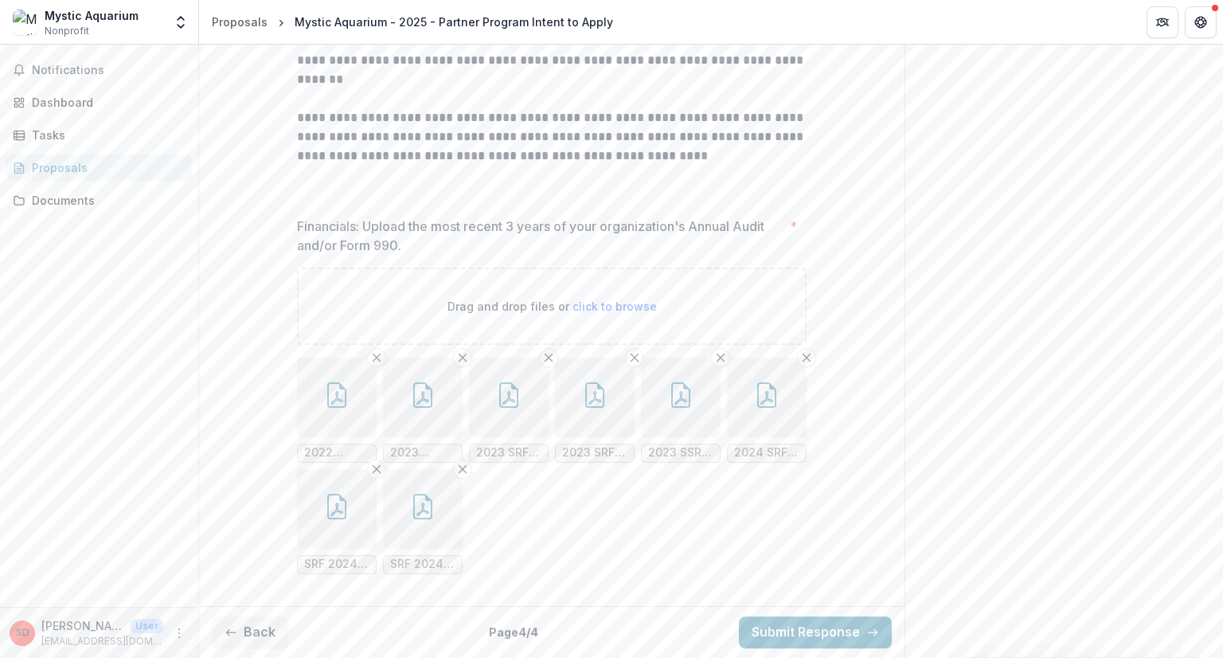
click at [338, 400] on icon "button" at bounding box center [336, 398] width 13 height 14
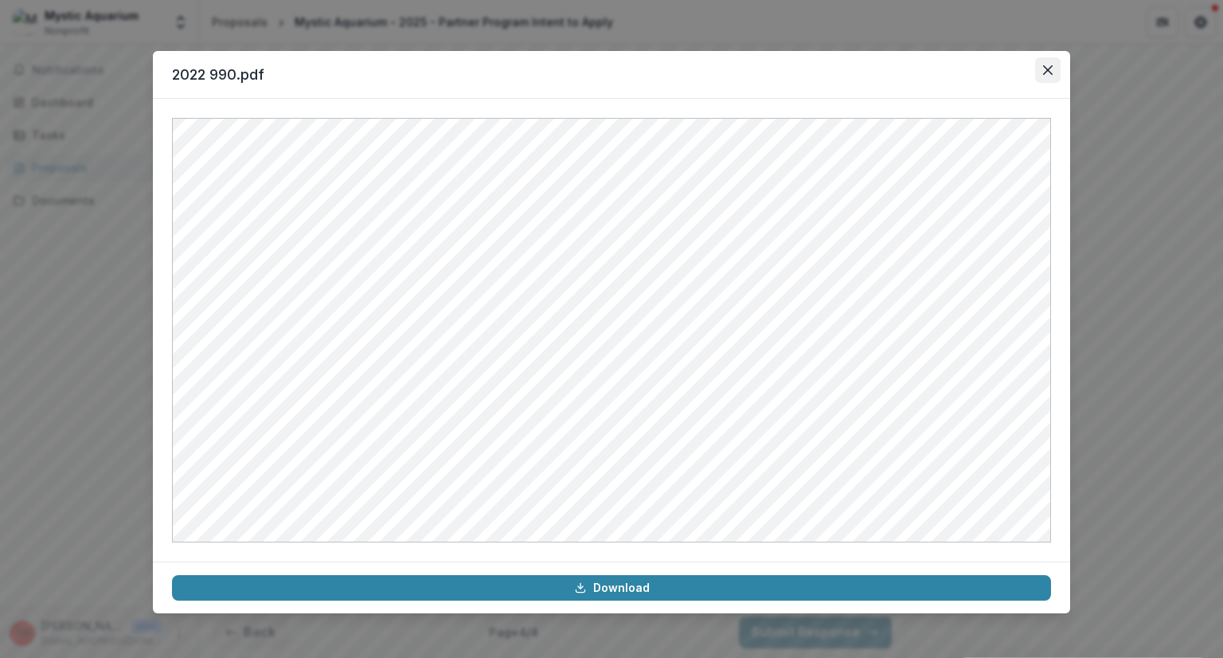
click at [1048, 74] on icon "Close" at bounding box center [1048, 70] width 10 height 10
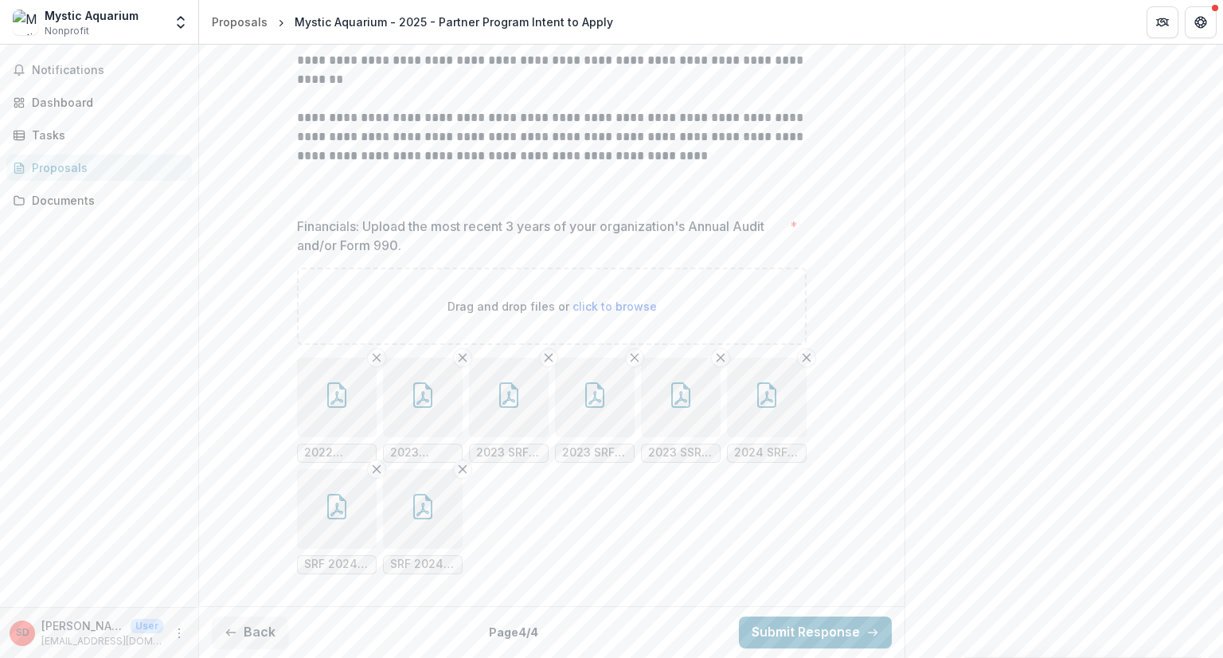
click at [630, 306] on span "click to browse" at bounding box center [614, 306] width 84 height 14
type input "**********"
click at [837, 630] on button "Submit Response" at bounding box center [815, 632] width 153 height 32
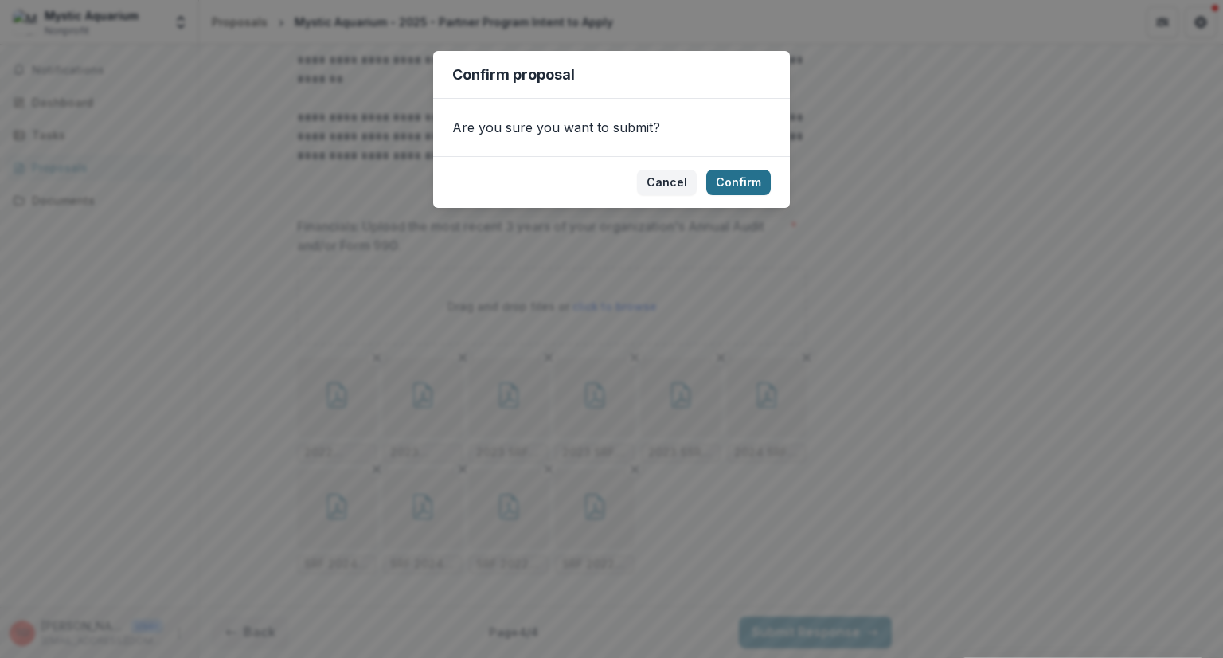
click at [732, 181] on button "Confirm" at bounding box center [738, 182] width 64 height 25
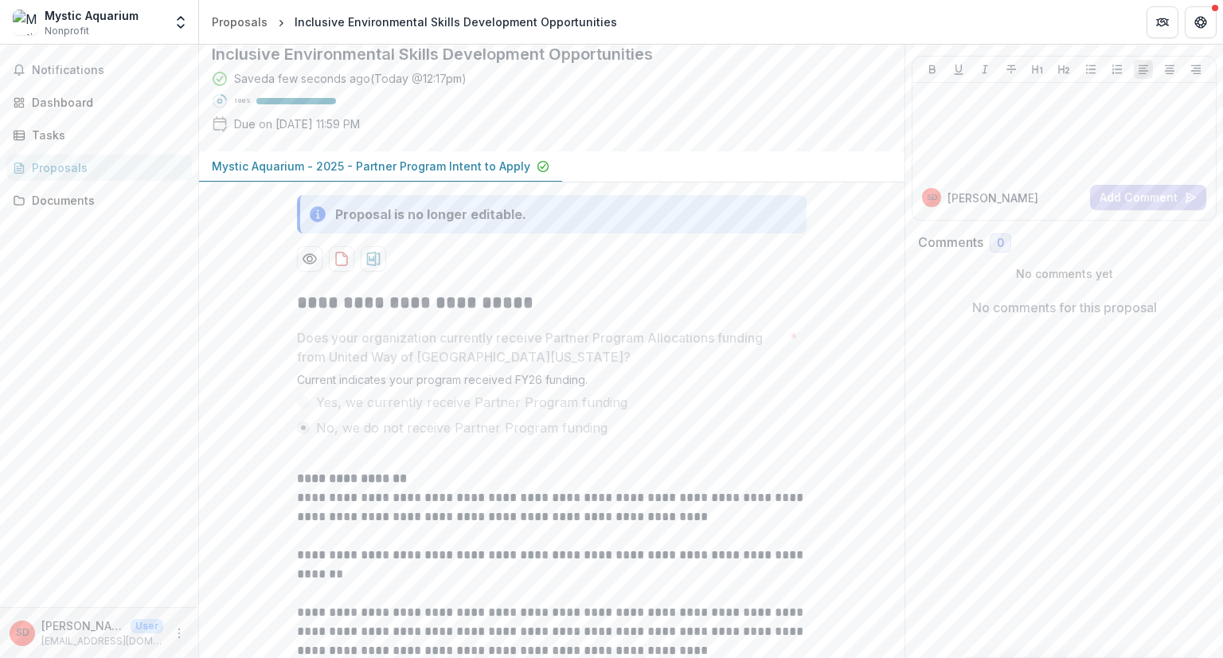
scroll to position [95, 0]
click at [64, 103] on div "Dashboard" at bounding box center [105, 102] width 147 height 17
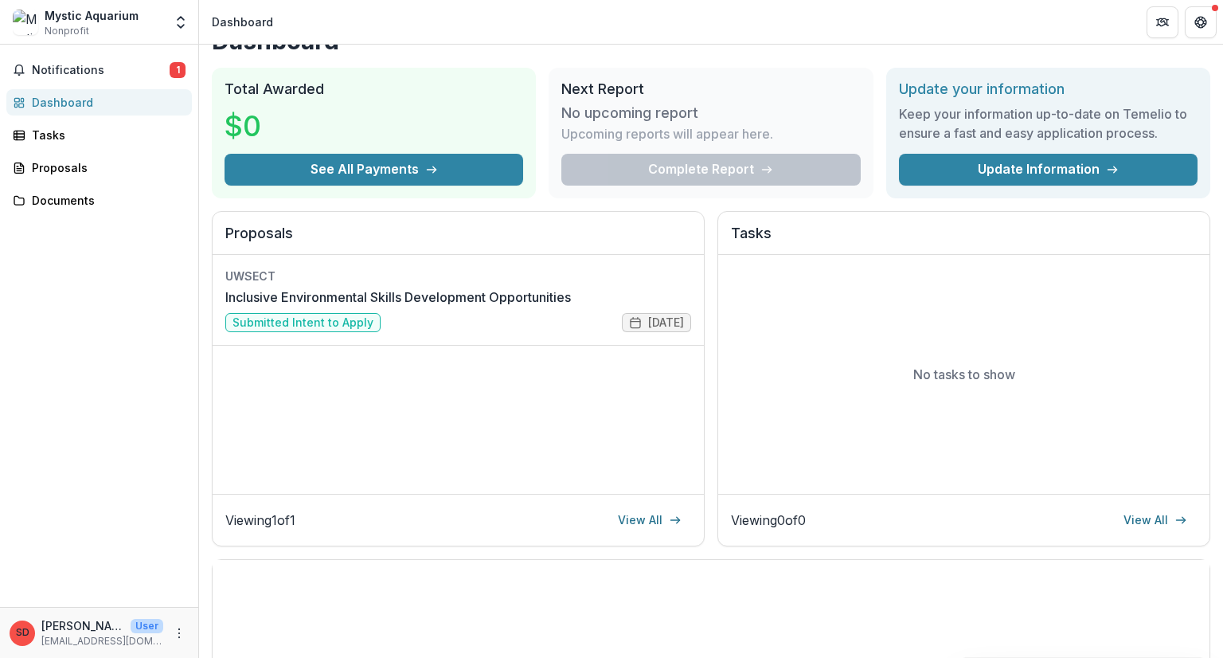
scroll to position [32, 0]
click at [431, 299] on link "Inclusive Environmental Skills Development Opportunities" at bounding box center [397, 296] width 345 height 19
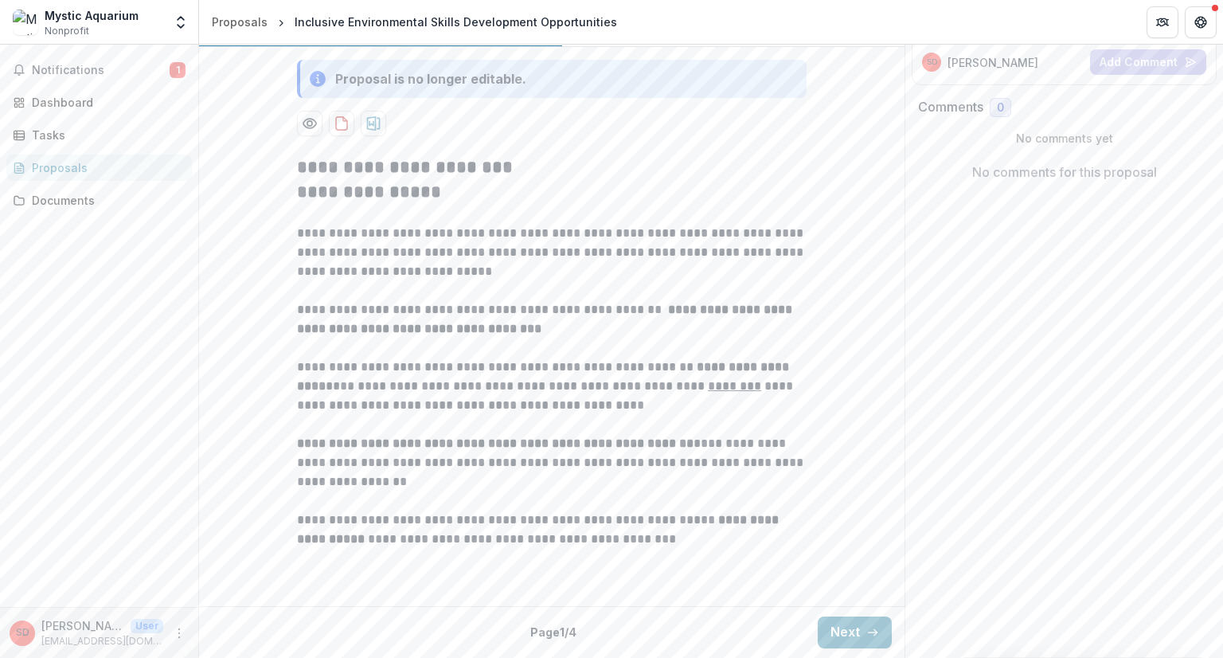
scroll to position [372, 0]
click at [868, 632] on line "button" at bounding box center [872, 632] width 9 height 0
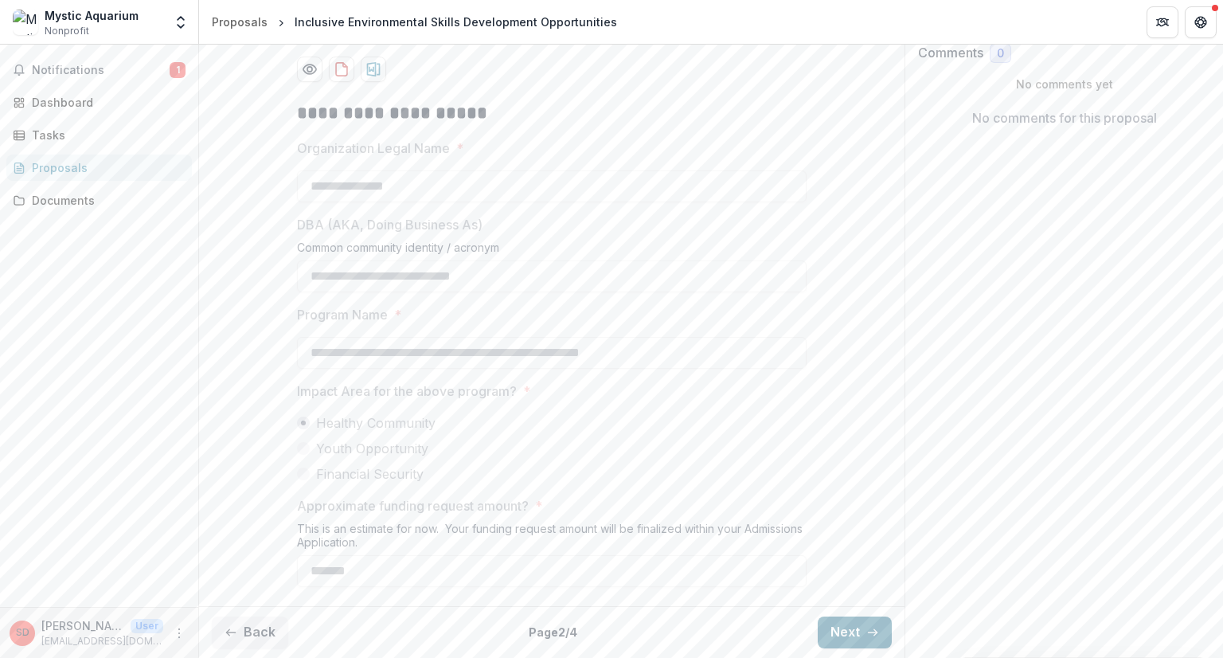
scroll to position [426, 0]
click at [841, 628] on button "Next" at bounding box center [855, 632] width 74 height 32
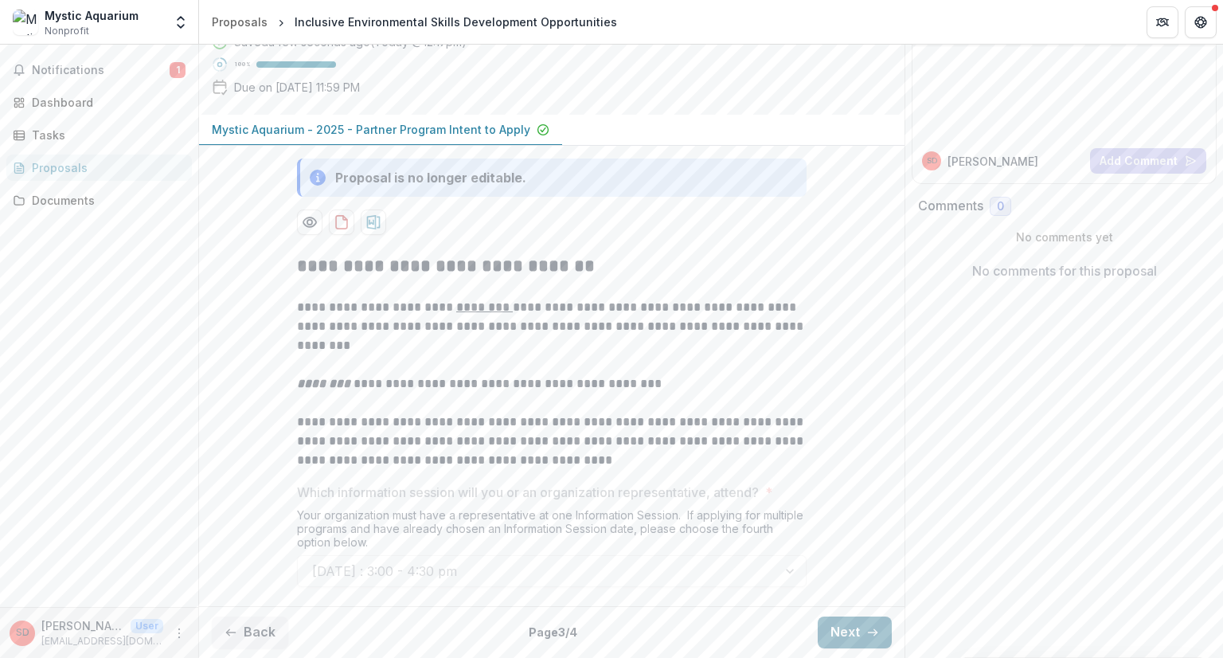
scroll to position [273, 0]
click at [868, 632] on line "button" at bounding box center [872, 632] width 9 height 0
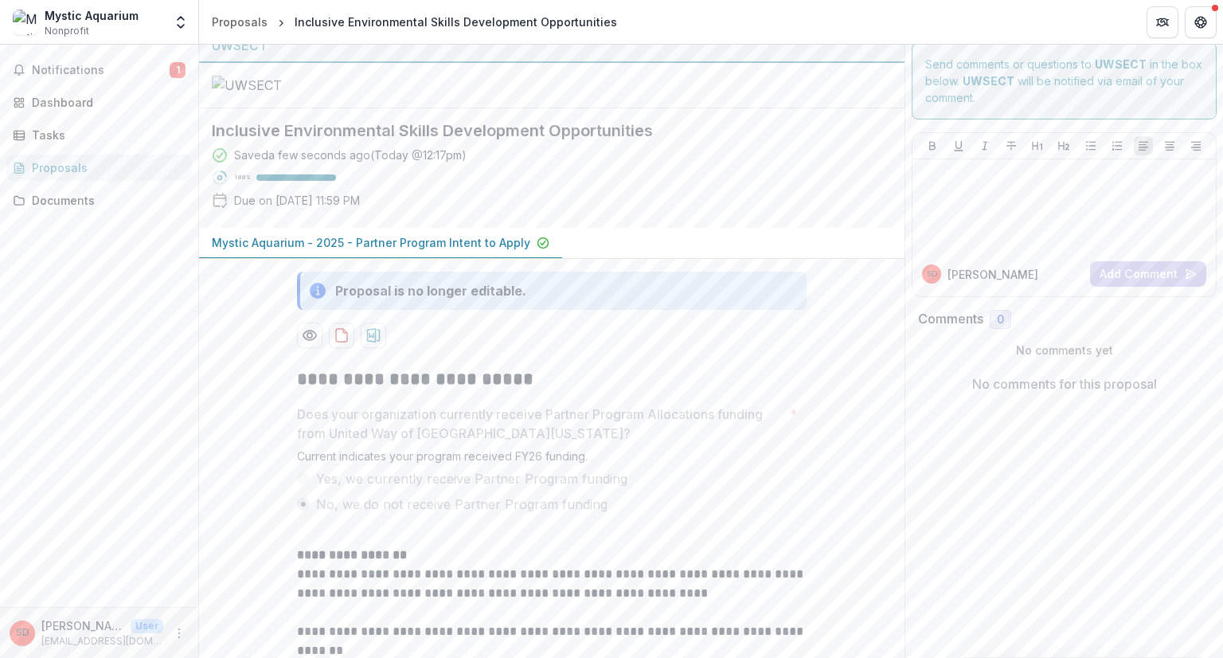
scroll to position [0, 0]
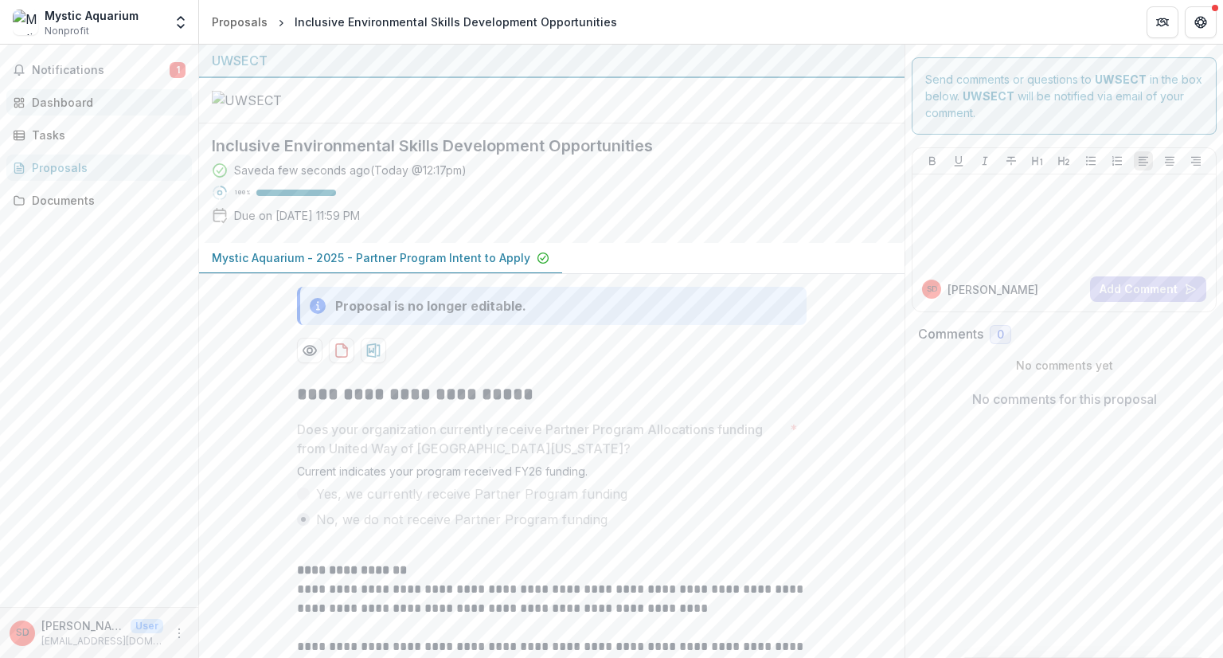
click at [64, 99] on div "Dashboard" at bounding box center [105, 102] width 147 height 17
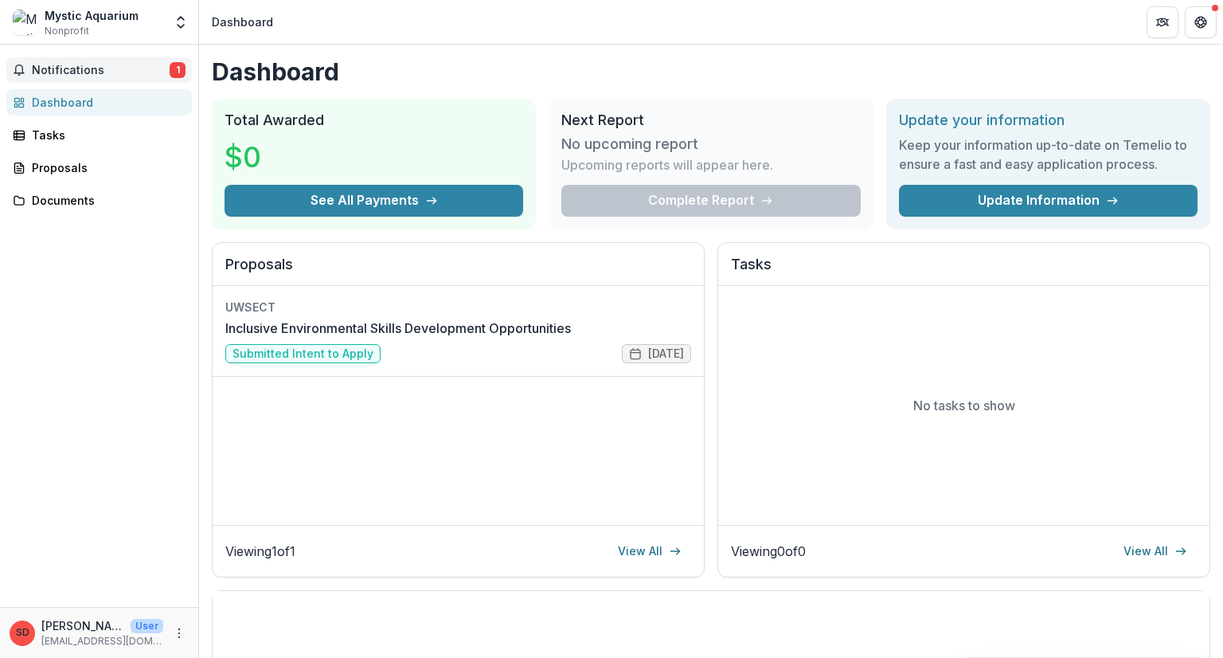
click at [77, 73] on span "Notifications" at bounding box center [101, 71] width 138 height 14
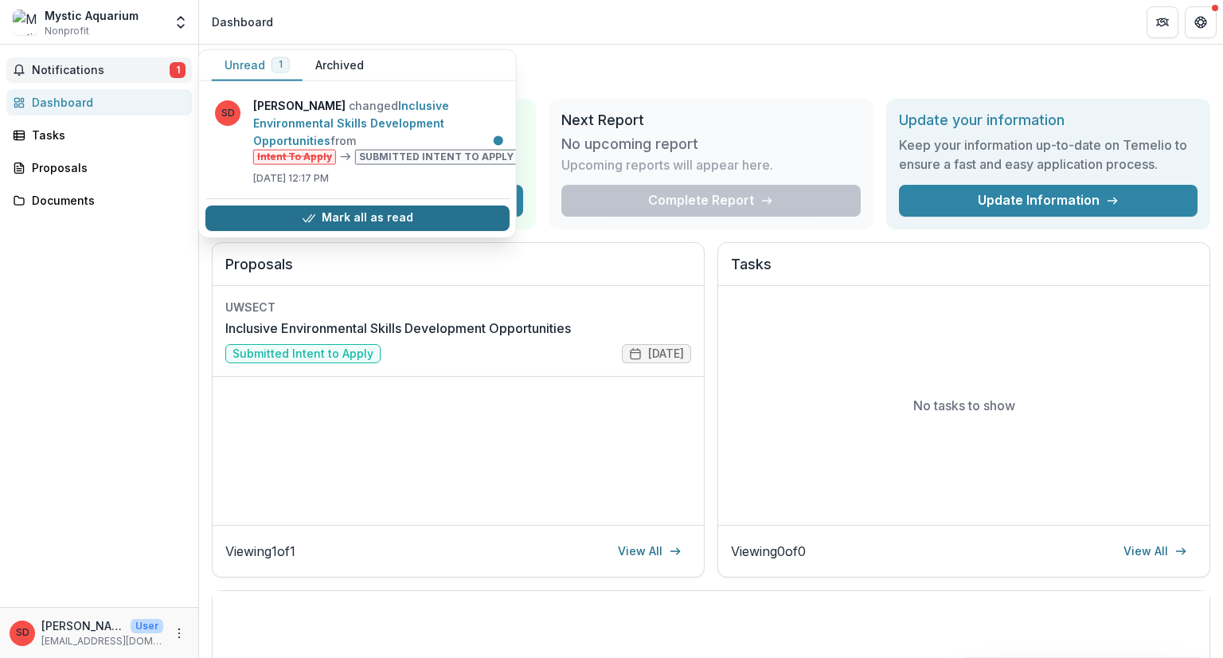
click at [392, 217] on button "Mark all as read" at bounding box center [357, 217] width 304 height 25
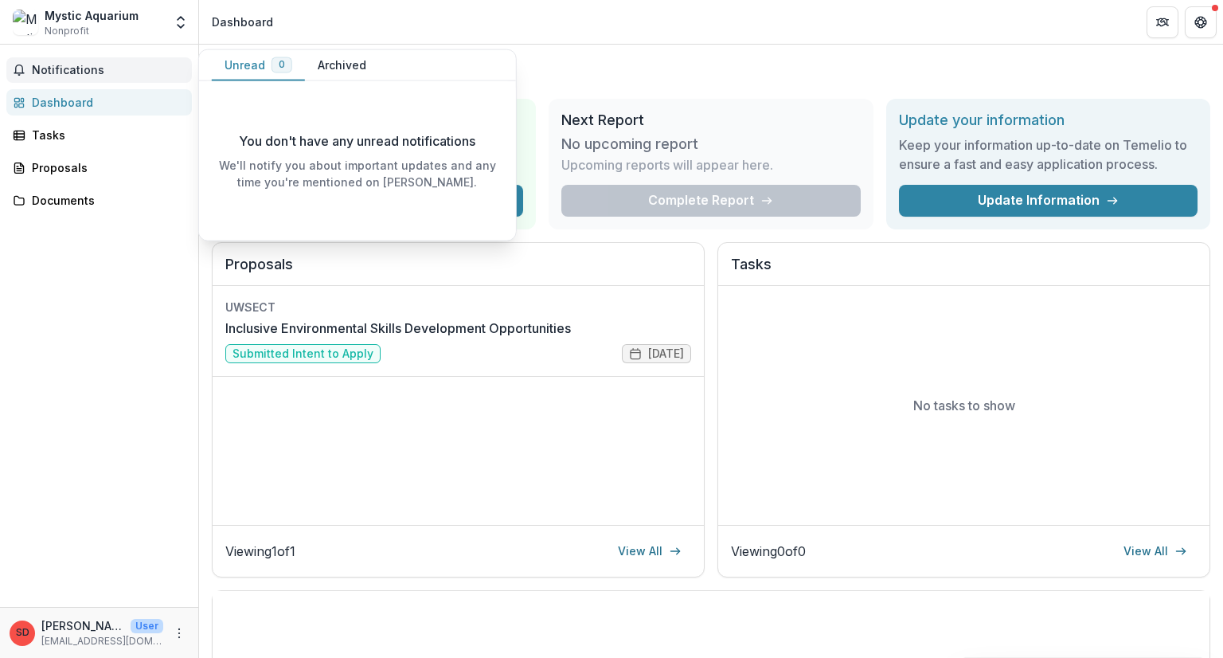
click at [48, 418] on div "Notifications Unread 0 Archived You don't have any unread notifications We'll n…" at bounding box center [99, 326] width 198 height 562
